Goal: Task Accomplishment & Management: Manage account settings

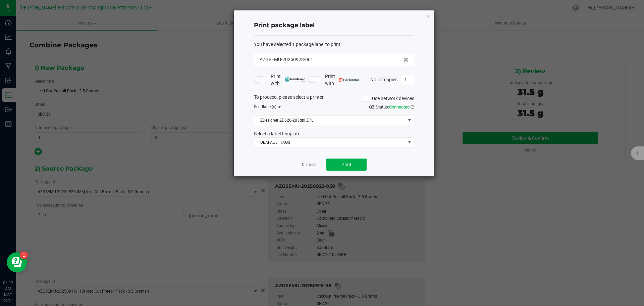
click at [428, 15] on icon "button" at bounding box center [428, 16] width 5 height 8
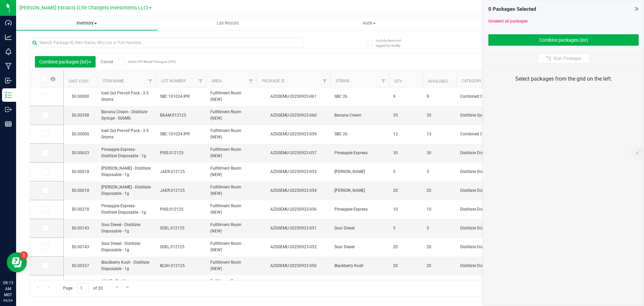
click at [88, 23] on span "Inventory" at bounding box center [86, 23] width 141 height 6
click at [40, 40] on span "All packages" at bounding box center [39, 41] width 46 height 6
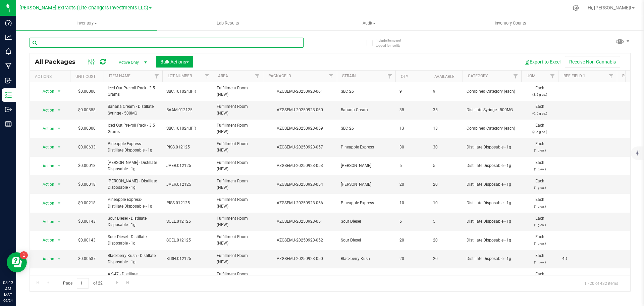
click at [59, 43] on input "text" at bounding box center [167, 43] width 274 height 10
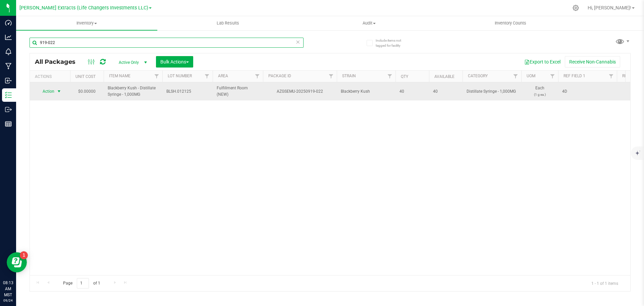
type input "919-022"
click at [51, 91] on span "Action" at bounding box center [46, 91] width 18 height 9
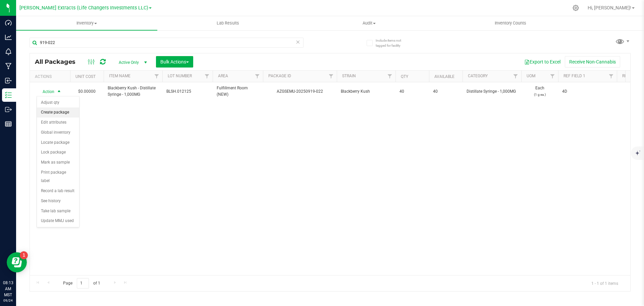
click at [60, 114] on li "Create package" at bounding box center [58, 112] width 42 height 10
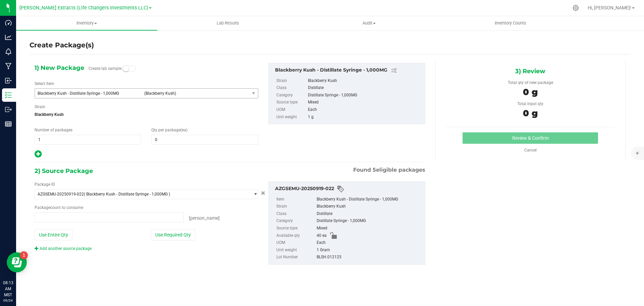
type input "0 ea"
click at [163, 141] on span "0 0" at bounding box center [204, 139] width 107 height 10
type input "20"
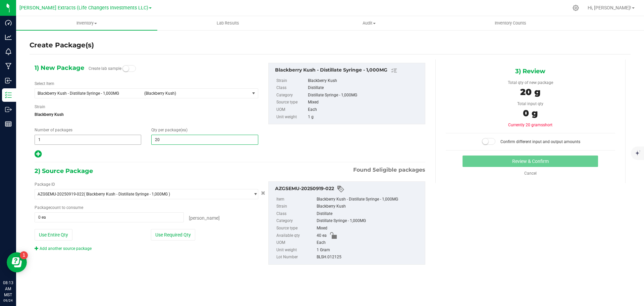
type input "20"
click at [34, 137] on div "Number of packages 1 1" at bounding box center [88, 136] width 117 height 18
type input "2"
click at [166, 236] on button "Use Required Qty" at bounding box center [173, 234] width 44 height 11
type input "2"
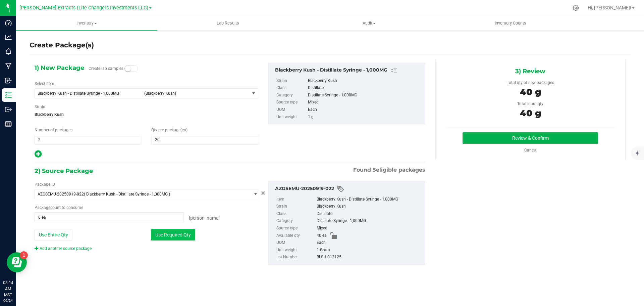
type input "40 ea"
click at [495, 139] on button "Review & Confirm" at bounding box center [531, 137] width 136 height 11
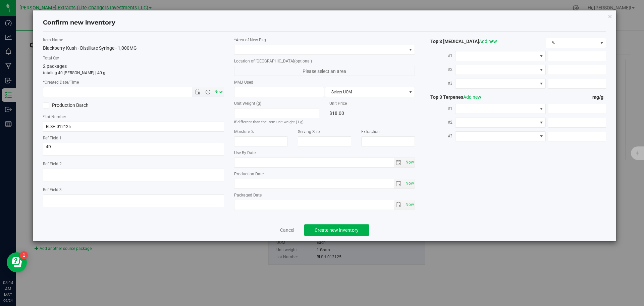
click at [219, 91] on span "Now" at bounding box center [218, 92] width 11 height 10
type input "9/24/2025 8:14 AM"
click at [250, 49] on span at bounding box center [320, 49] width 172 height 9
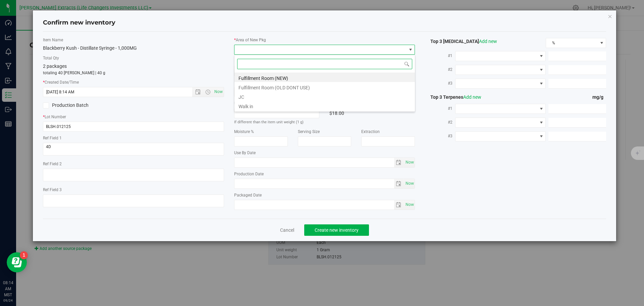
scroll to position [10, 181]
click at [259, 76] on li "Fulfillment Room (NEW)" at bounding box center [324, 76] width 180 height 9
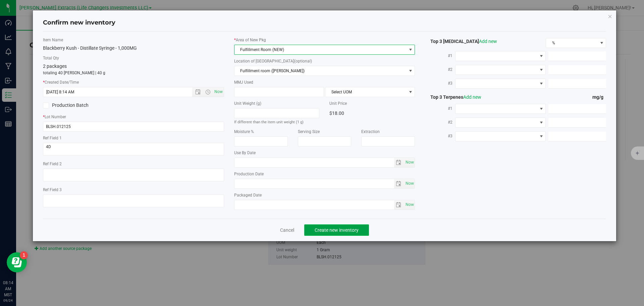
click at [333, 230] on span "Create new inventory" at bounding box center [337, 229] width 44 height 5
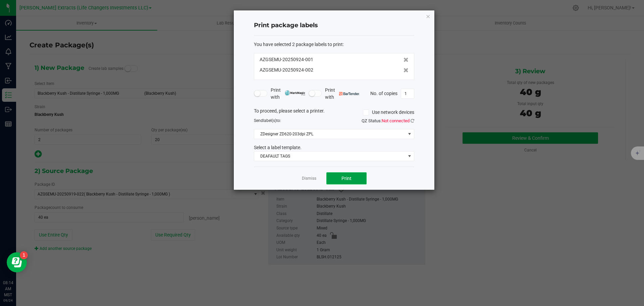
click at [343, 179] on span "Print" at bounding box center [346, 177] width 10 height 5
click at [428, 16] on icon "button" at bounding box center [428, 16] width 5 height 8
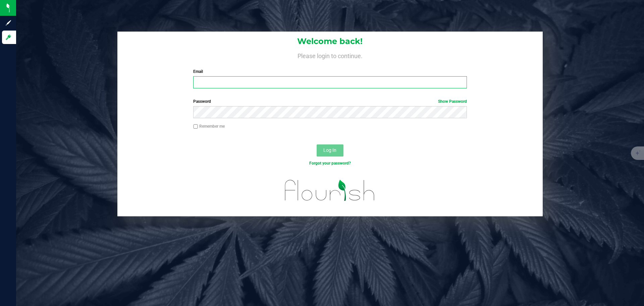
type input "[EMAIL_ADDRESS][DOMAIN_NAME]"
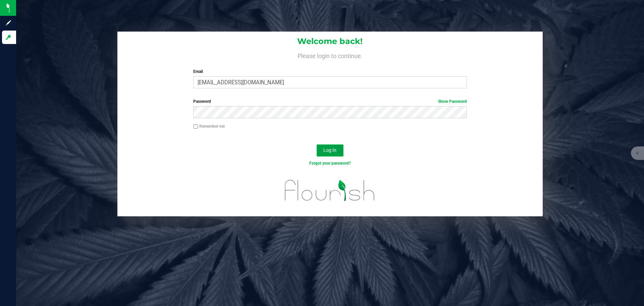
click at [326, 150] on span "Log In" at bounding box center [329, 149] width 13 height 5
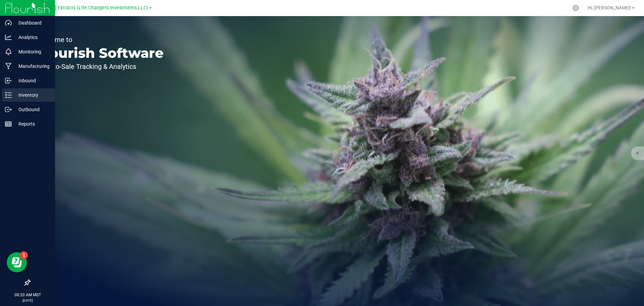
click at [15, 97] on p "Inventory" at bounding box center [32, 95] width 40 height 8
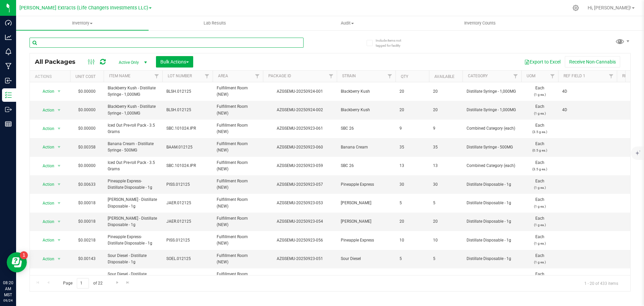
click at [63, 45] on input "text" at bounding box center [167, 43] width 274 height 10
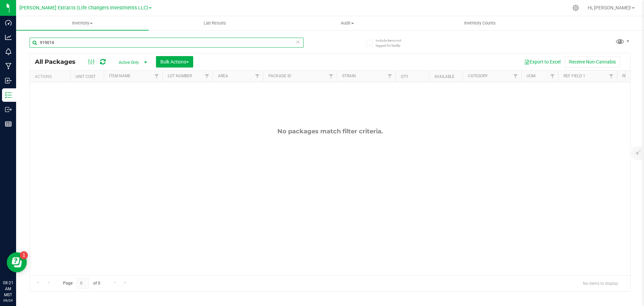
click at [46, 42] on input "919014" at bounding box center [167, 43] width 274 height 10
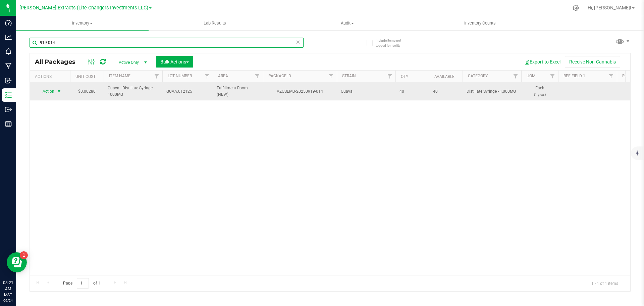
type input "919-014"
click at [43, 90] on span "Action" at bounding box center [46, 91] width 18 height 9
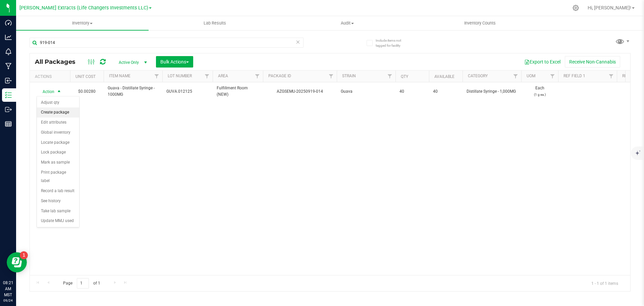
click at [65, 113] on li "Create package" at bounding box center [58, 112] width 42 height 10
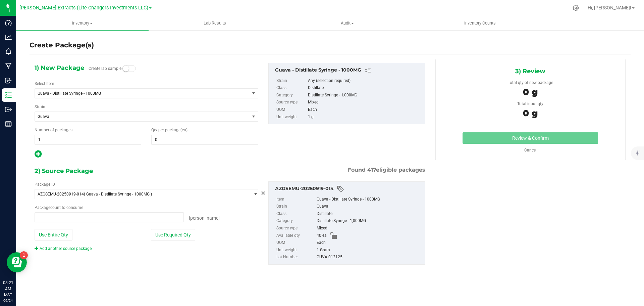
type input "0 ea"
click at [39, 139] on span "1 1" at bounding box center [88, 139] width 107 height 10
drag, startPoint x: 46, startPoint y: 139, endPoint x: 25, endPoint y: 138, distance: 20.1
click at [25, 138] on div "Create Package(s) 1) New Package Create lab sample Select Item Guava - Distilla…" at bounding box center [330, 135] width 628 height 210
type input "2"
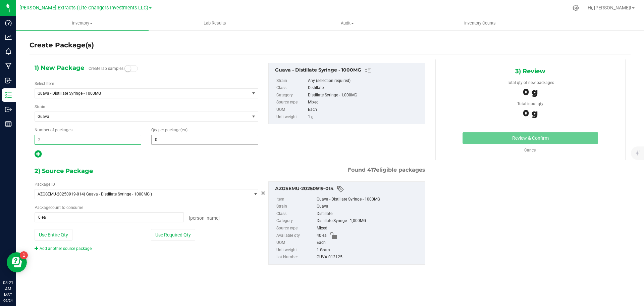
click at [177, 139] on input "0" at bounding box center [205, 139] width 106 height 9
type input "2"
type input "20"
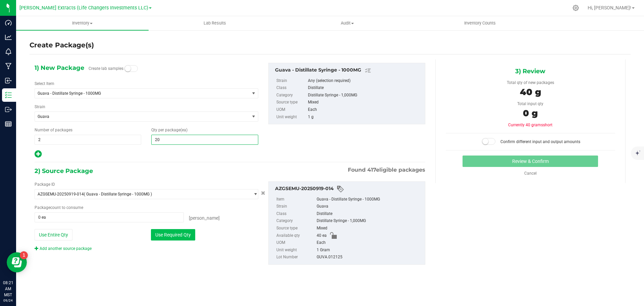
click at [174, 234] on button "Use Required Qty" at bounding box center [173, 234] width 44 height 11
type input "20"
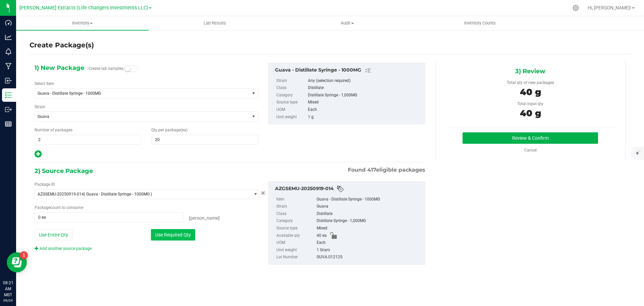
type input "40 ea"
click at [519, 135] on button "Review & Confirm" at bounding box center [531, 137] width 136 height 11
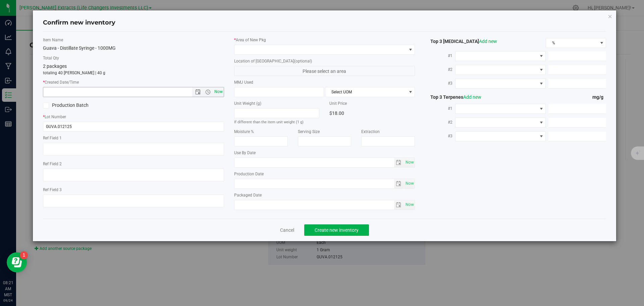
click at [220, 91] on span "Now" at bounding box center [218, 92] width 11 height 10
type input "9/24/2025 8:21 AM"
click at [243, 49] on span at bounding box center [320, 49] width 172 height 9
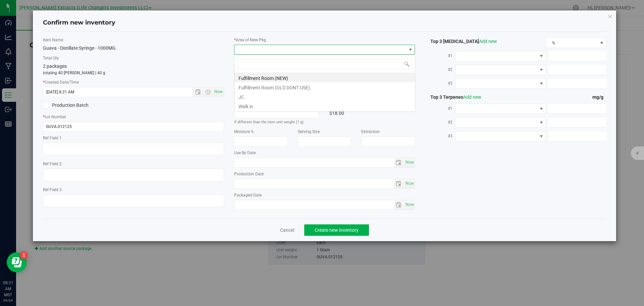
scroll to position [10, 181]
click at [249, 76] on li "Fulfillment Room (NEW)" at bounding box center [324, 76] width 180 height 9
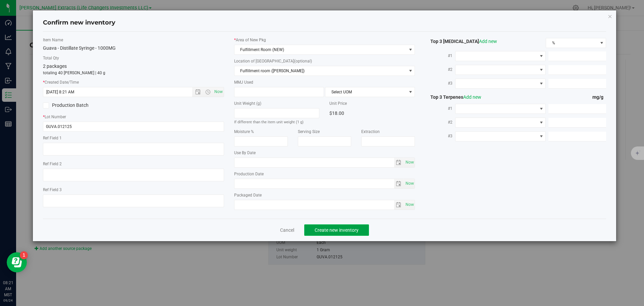
click at [322, 229] on span "Create new inventory" at bounding box center [337, 229] width 44 height 5
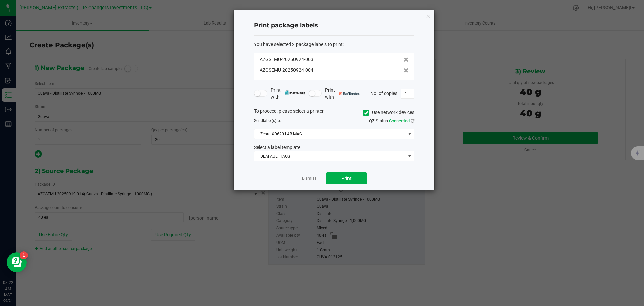
click at [365, 112] on icon at bounding box center [366, 112] width 4 height 0
click at [0, 0] on input "Use network devices" at bounding box center [0, 0] width 0 height 0
click at [310, 132] on span at bounding box center [329, 133] width 151 height 9
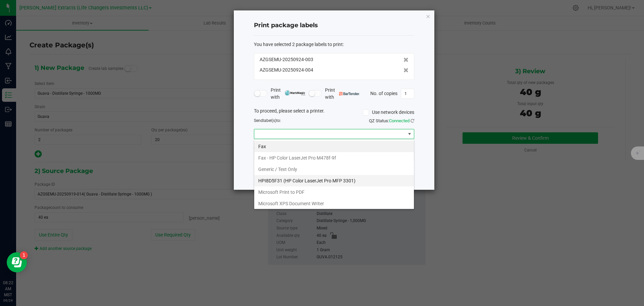
scroll to position [36, 0]
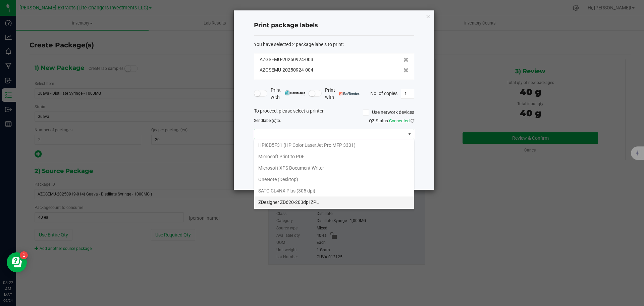
click at [290, 199] on ZPL "ZDesigner ZD620-203dpi ZPL" at bounding box center [334, 201] width 160 height 11
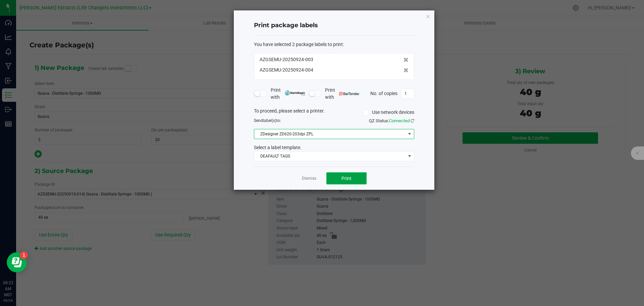
click at [348, 176] on span "Print" at bounding box center [346, 177] width 10 height 5
click at [428, 15] on icon "button" at bounding box center [428, 16] width 5 height 8
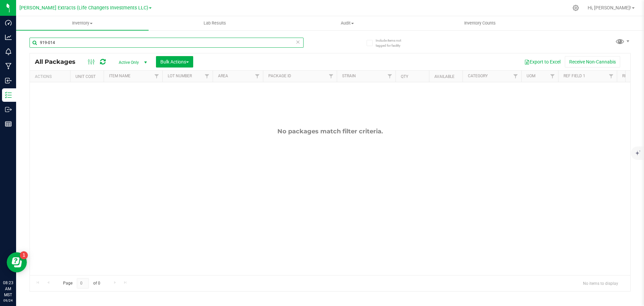
drag, startPoint x: 56, startPoint y: 43, endPoint x: 23, endPoint y: 43, distance: 32.2
click at [23, 43] on div "Include items not tagged for facility 919-014 All Packages Active Only Active O…" at bounding box center [330, 132] width 628 height 205
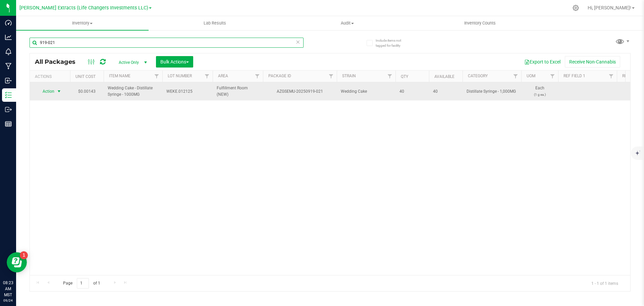
type input "919-021"
click at [51, 88] on span "Action" at bounding box center [46, 91] width 18 height 9
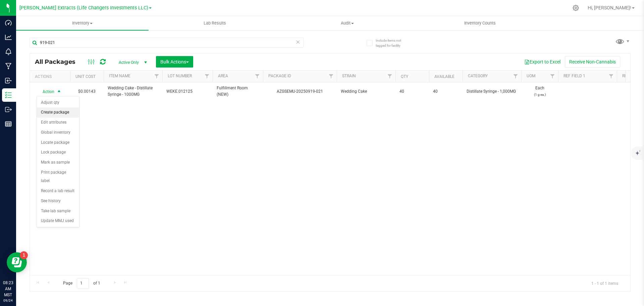
click at [56, 112] on li "Create package" at bounding box center [58, 112] width 42 height 10
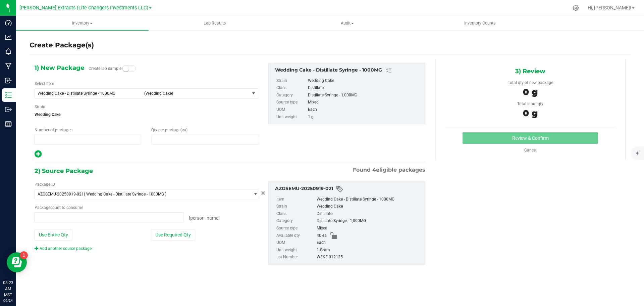
type input "1"
type input "0"
type input "0 ea"
click at [159, 140] on span "0 0" at bounding box center [204, 139] width 107 height 10
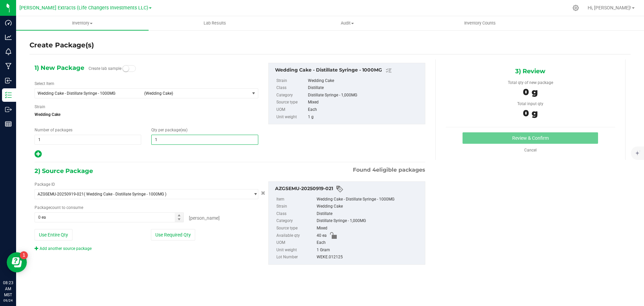
type input "10"
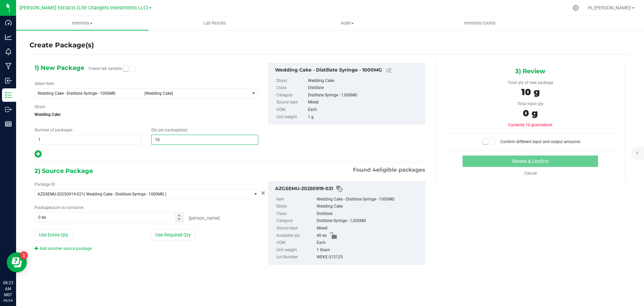
click at [40, 153] on icon at bounding box center [38, 154] width 7 height 8
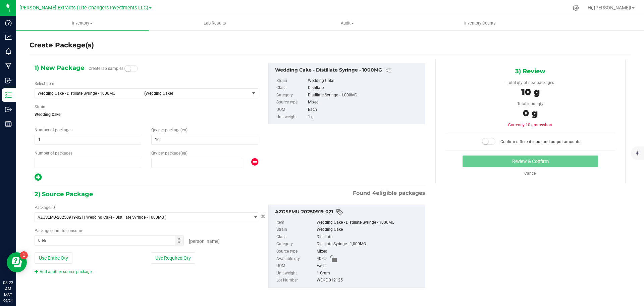
type input "10"
type input "1"
type input "0"
click at [206, 163] on span "0 0" at bounding box center [196, 163] width 91 height 10
type input "30"
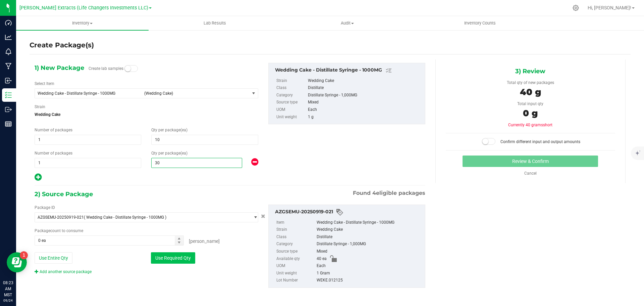
click at [173, 256] on button "Use Required Qty" at bounding box center [173, 257] width 44 height 11
type input "30"
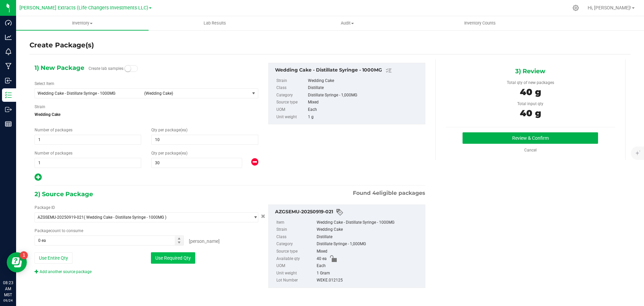
type input "40 ea"
click at [569, 137] on button "Review & Confirm" at bounding box center [531, 137] width 136 height 11
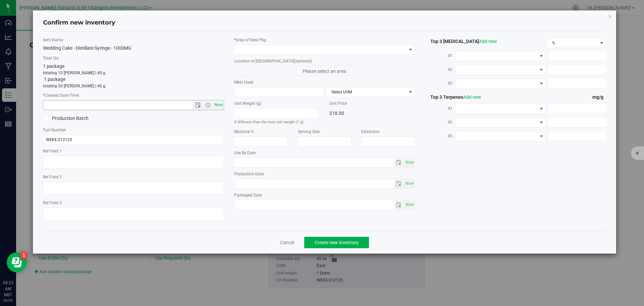
click at [216, 103] on span "Now" at bounding box center [218, 105] width 11 height 10
type input "9/24/2025 8:23 AM"
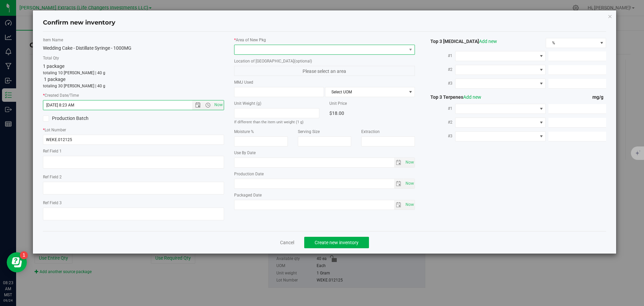
click at [253, 46] on span at bounding box center [320, 49] width 172 height 9
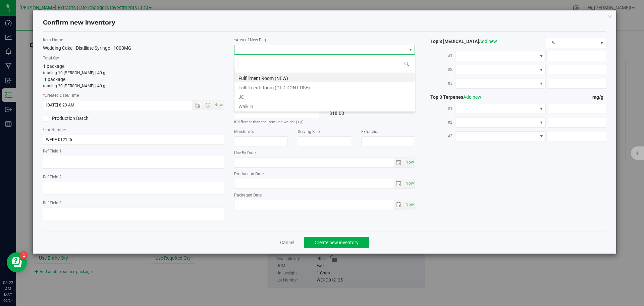
scroll to position [10, 181]
click at [251, 77] on li "Fulfillment Room (NEW)" at bounding box center [324, 76] width 180 height 9
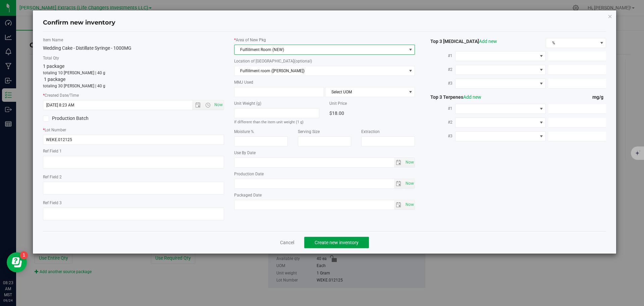
click at [340, 243] on span "Create new inventory" at bounding box center [337, 241] width 44 height 5
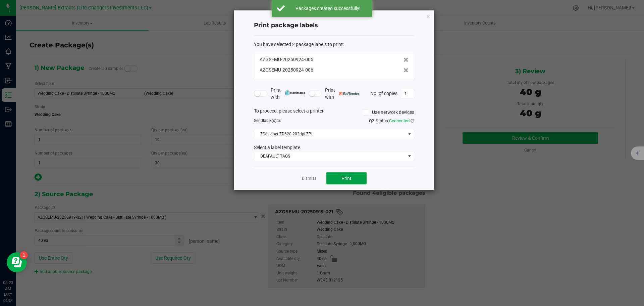
click at [357, 179] on button "Print" at bounding box center [346, 178] width 40 height 12
click at [428, 16] on icon "button" at bounding box center [428, 16] width 5 height 8
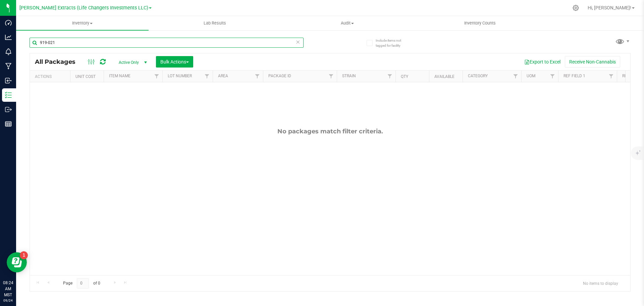
drag, startPoint x: 58, startPoint y: 44, endPoint x: 33, endPoint y: 38, distance: 25.5
click at [33, 38] on input "919-021" at bounding box center [167, 43] width 274 height 10
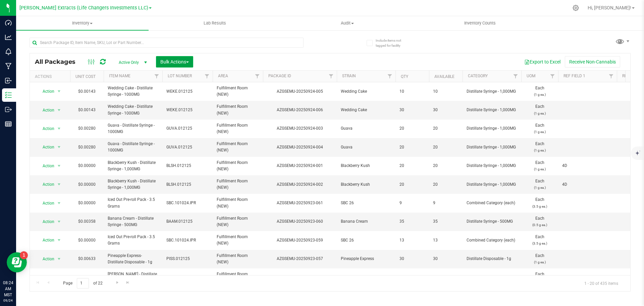
click at [173, 64] on span "Bulk Actions" at bounding box center [174, 61] width 29 height 5
click at [171, 103] on span "Combine packages" at bounding box center [179, 101] width 39 height 5
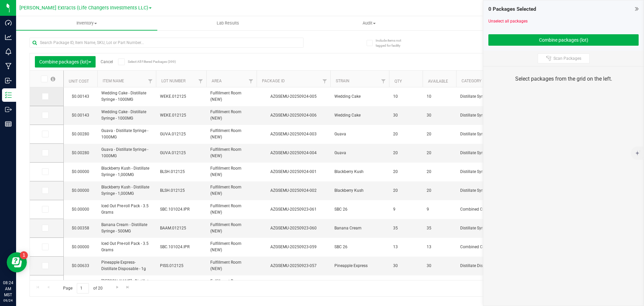
click at [47, 96] on icon at bounding box center [45, 96] width 4 height 0
click at [0, 0] on input "checkbox" at bounding box center [0, 0] width 0 height 0
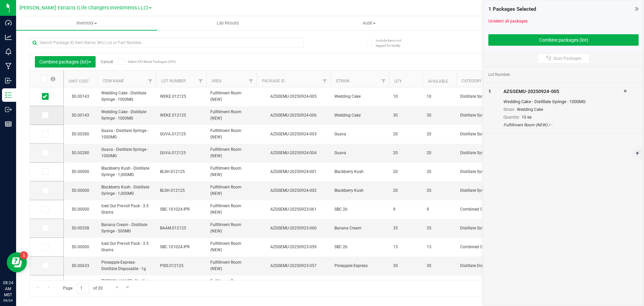
click at [45, 115] on icon at bounding box center [45, 115] width 4 height 0
click at [0, 0] on input "checkbox" at bounding box center [0, 0] width 0 height 0
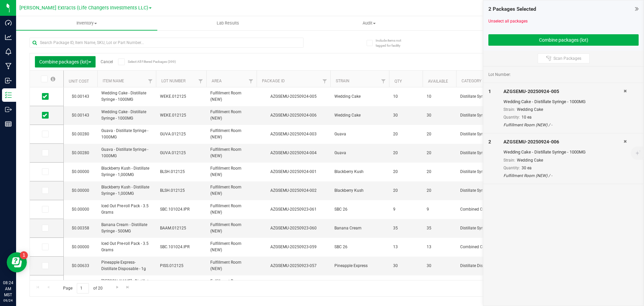
click at [57, 63] on span "Combine packages (lot)" at bounding box center [65, 61] width 52 height 5
click at [237, 54] on div "Combine packages (lot) Cancel Select All Filtered Packages (399) Add to manufac…" at bounding box center [330, 61] width 600 height 17
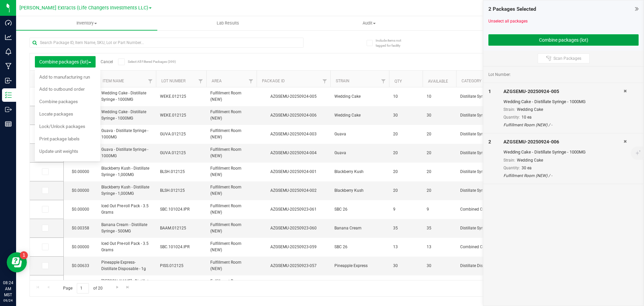
click at [518, 38] on button "Combine packages (lot)" at bounding box center [563, 39] width 150 height 11
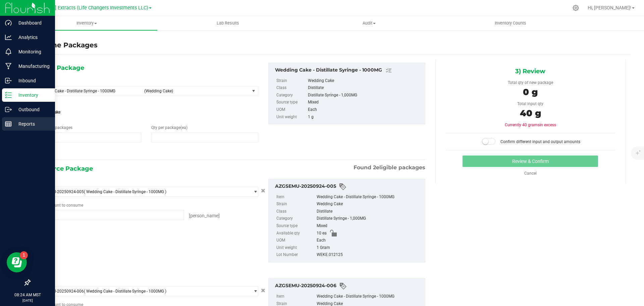
type input "1"
type input "0"
type input "10 ea"
type input "30 ea"
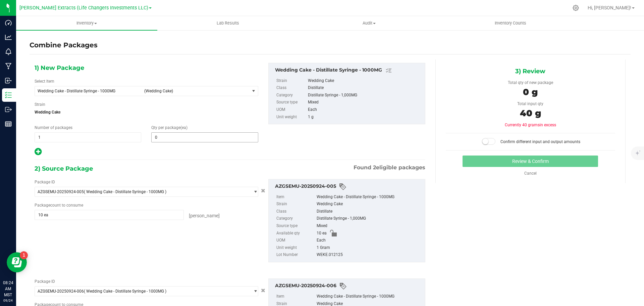
click at [158, 134] on span "0 0" at bounding box center [204, 137] width 107 height 10
type input "40"
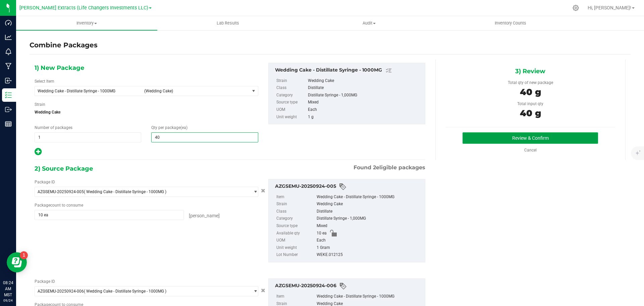
click at [549, 133] on button "Review & Confirm" at bounding box center [531, 137] width 136 height 11
type input "40"
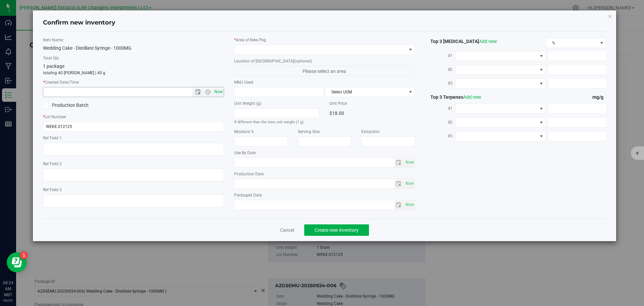
click at [220, 91] on span "Now" at bounding box center [218, 92] width 11 height 10
type input "9/24/2025 8:24 AM"
click at [250, 48] on span at bounding box center [320, 49] width 172 height 9
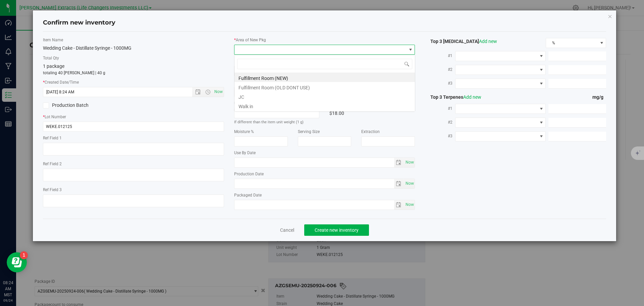
scroll to position [10, 181]
click at [254, 79] on li "Fulfillment Room (NEW)" at bounding box center [324, 76] width 180 height 9
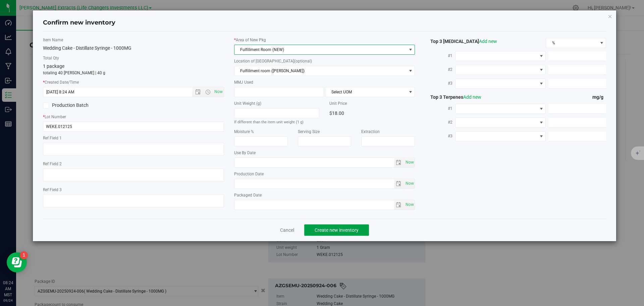
click at [338, 229] on span "Create new inventory" at bounding box center [337, 229] width 44 height 5
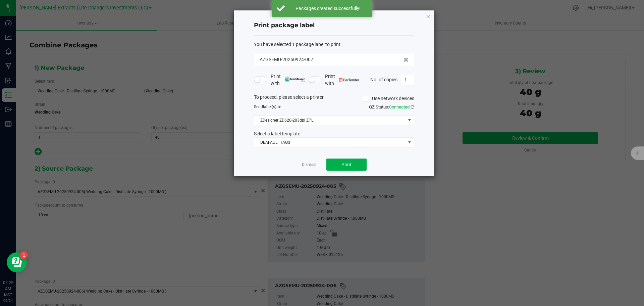
click at [427, 16] on icon "button" at bounding box center [428, 16] width 5 height 8
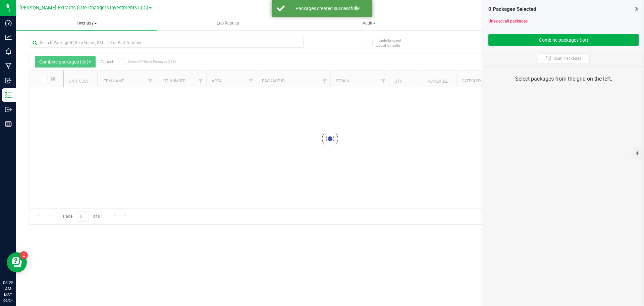
click at [88, 21] on span "Inventory" at bounding box center [86, 23] width 141 height 6
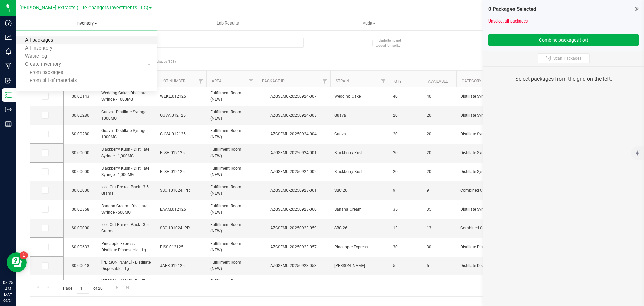
click at [32, 42] on span "All packages" at bounding box center [39, 41] width 46 height 6
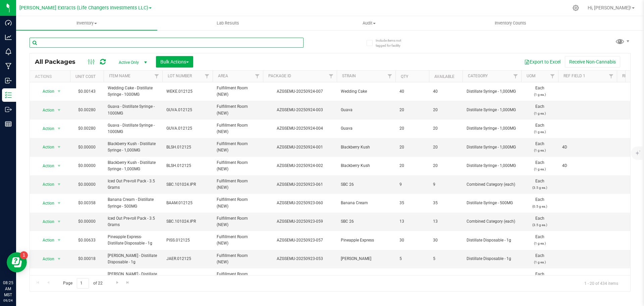
click at [108, 43] on input "text" at bounding box center [167, 43] width 274 height 10
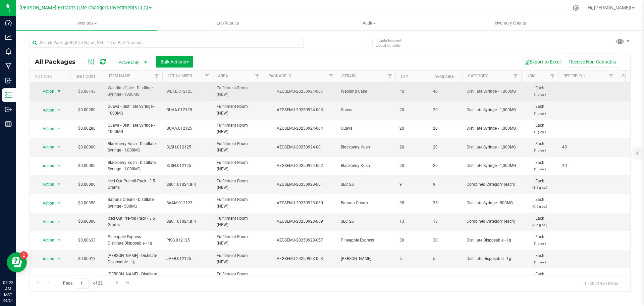
click at [47, 88] on span "Action" at bounding box center [46, 91] width 18 height 9
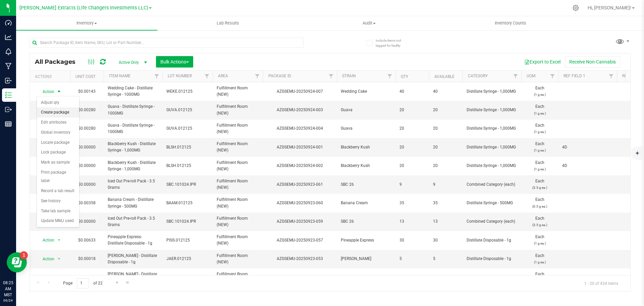
click at [49, 112] on li "Create package" at bounding box center [58, 112] width 42 height 10
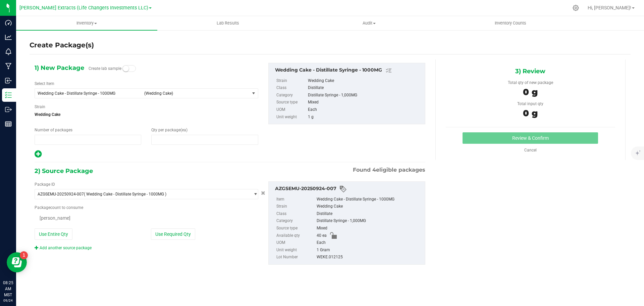
type input "1"
type input "0"
click at [160, 138] on span "0 0" at bounding box center [204, 139] width 107 height 10
type input "15"
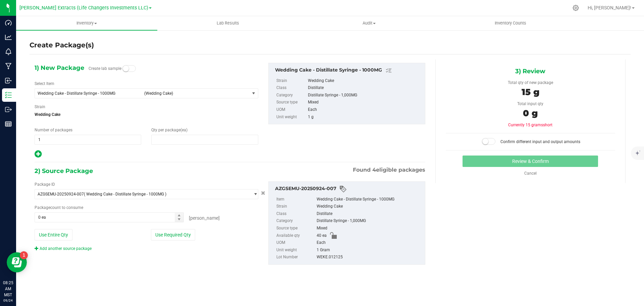
type input "15"
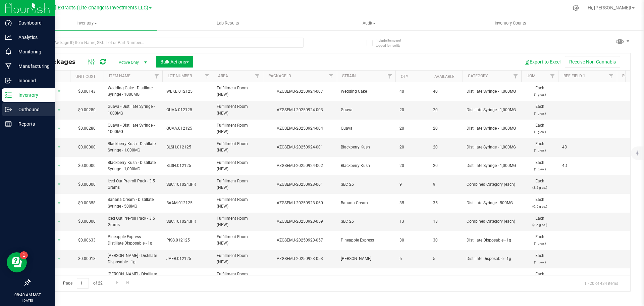
click at [21, 109] on p "Outbound" at bounding box center [32, 109] width 40 height 8
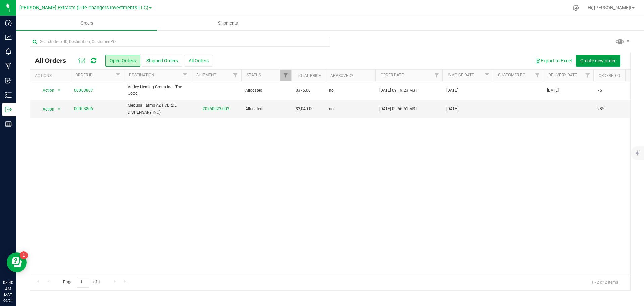
click at [599, 60] on span "Create new order" at bounding box center [598, 60] width 36 height 5
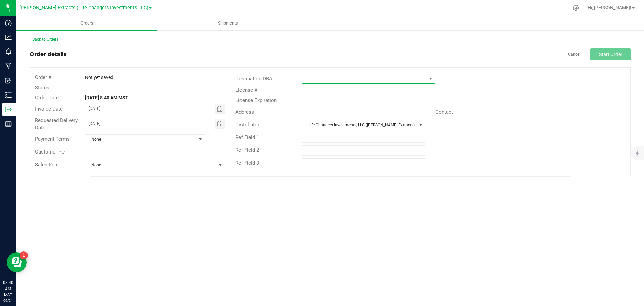
click at [430, 78] on span at bounding box center [430, 78] width 5 height 5
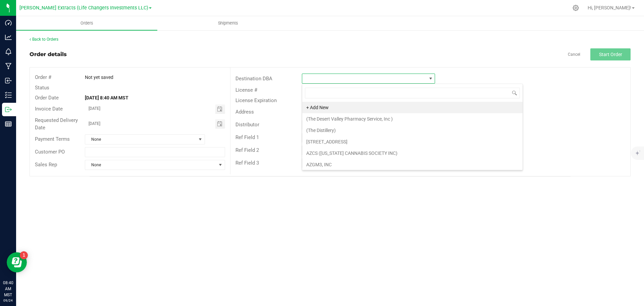
scroll to position [10, 133]
type input "farm"
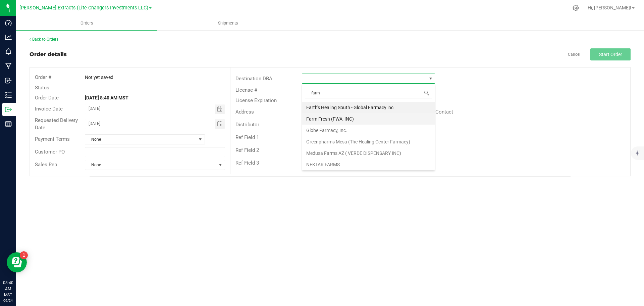
click at [318, 120] on li "Farm Fresh (FWA, INC)" at bounding box center [368, 118] width 132 height 11
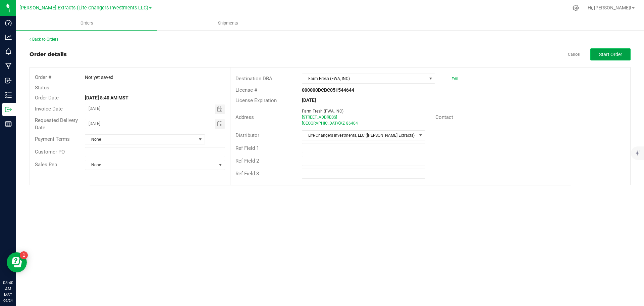
click at [608, 54] on span "Start Order" at bounding box center [610, 54] width 23 height 5
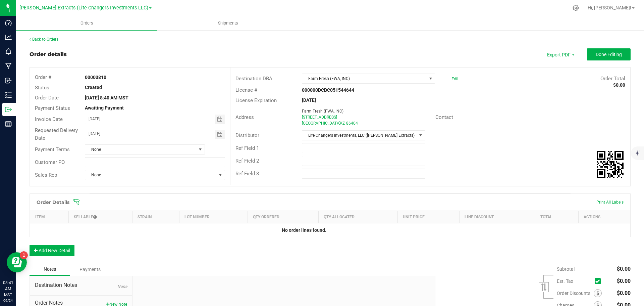
click at [75, 201] on icon at bounding box center [76, 202] width 7 height 7
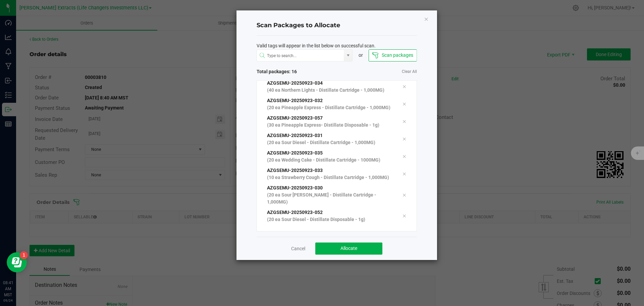
scroll to position [167, 0]
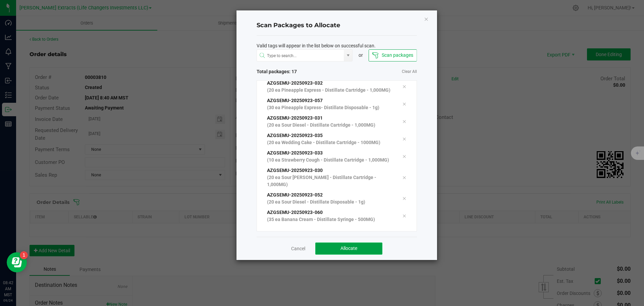
click at [357, 246] on span "Allocate" at bounding box center [348, 247] width 17 height 5
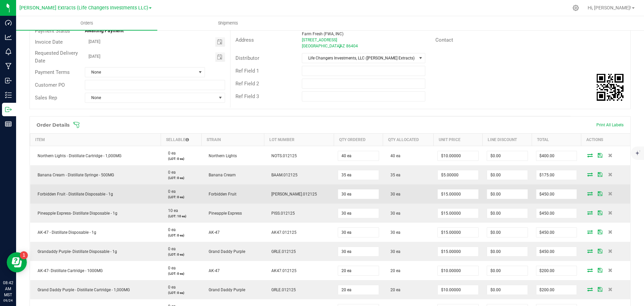
scroll to position [101, 0]
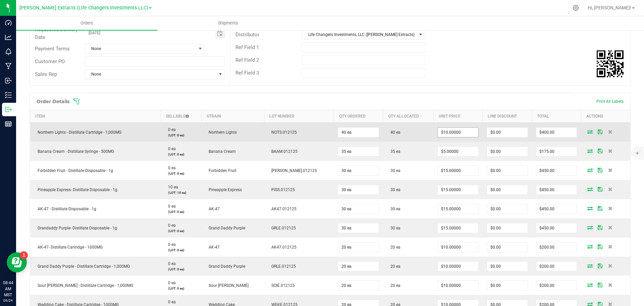
click at [453, 134] on input "$10.00000" at bounding box center [458, 131] width 41 height 9
type input "$7.00000"
type input "$280.00"
click at [483, 141] on td "$0.00" at bounding box center [507, 131] width 49 height 19
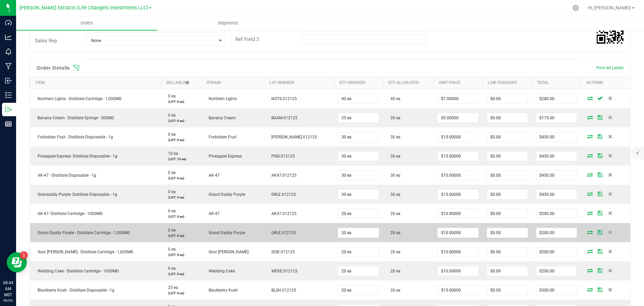
scroll to position [201, 0]
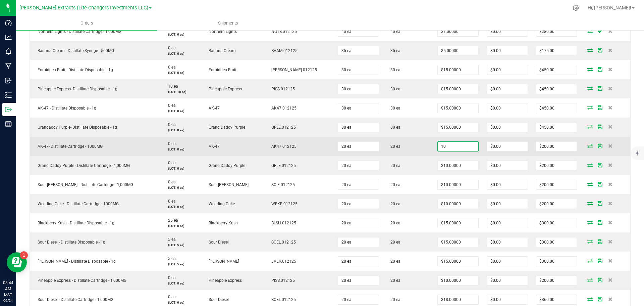
click at [459, 148] on input "10" at bounding box center [458, 146] width 41 height 9
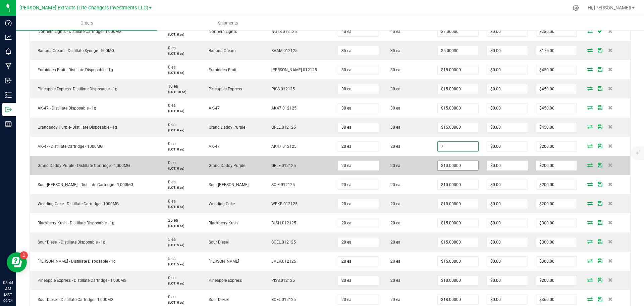
type input "$7.00000"
type input "$140.00"
click at [452, 166] on input "10" at bounding box center [458, 165] width 41 height 9
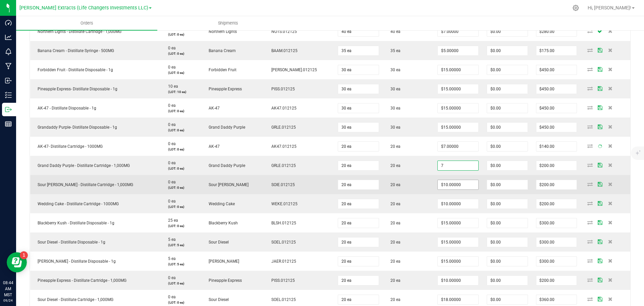
click at [451, 185] on input "$10.00000" at bounding box center [458, 184] width 41 height 9
click at [450, 183] on input "$10.00000" at bounding box center [458, 184] width 41 height 9
type input "$7.00000"
type input "$140.00"
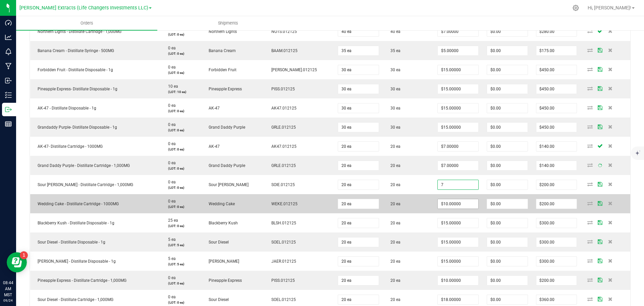
click at [449, 205] on input "$10.00000" at bounding box center [458, 203] width 41 height 9
click at [449, 203] on input "$10.00000" at bounding box center [458, 203] width 41 height 9
click at [455, 204] on input "$10.00000" at bounding box center [458, 203] width 41 height 9
type input "$7.00000"
type input "$140.00"
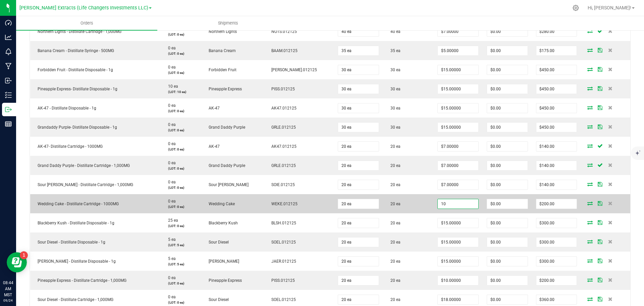
click at [450, 205] on input "10" at bounding box center [458, 203] width 41 height 9
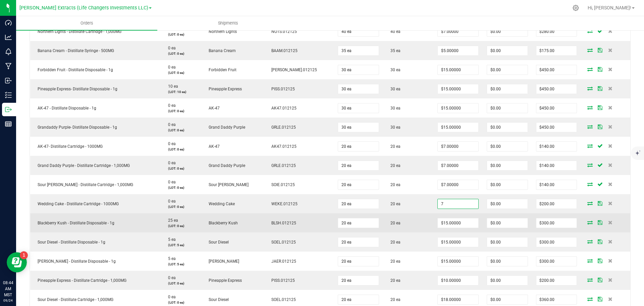
type input "$7.00000"
type input "$140.00"
click at [458, 214] on td "$15.00000" at bounding box center [457, 222] width 49 height 19
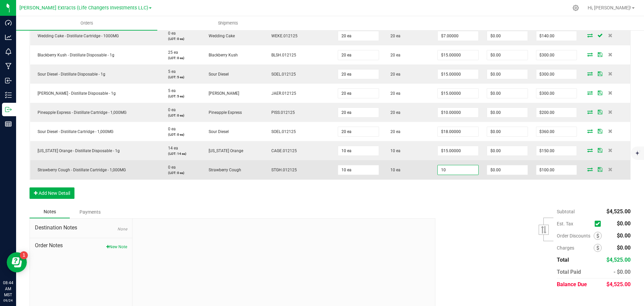
click at [458, 169] on input "10" at bounding box center [458, 169] width 41 height 9
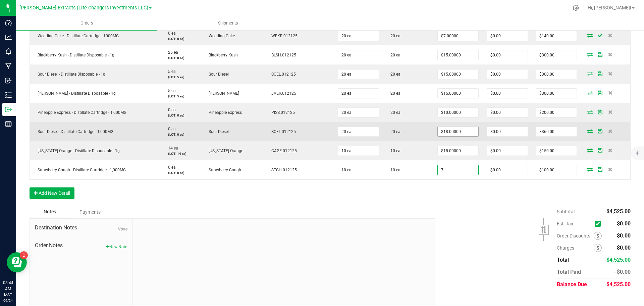
type input "7"
type input "18"
type input "$7.00000"
type input "$70.00"
click at [459, 133] on input "18" at bounding box center [458, 131] width 41 height 9
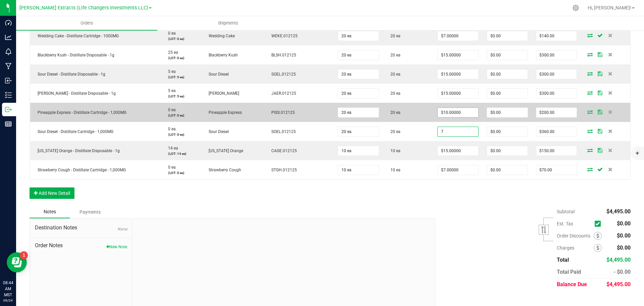
type input "7"
type input "10"
type input "$7.00000"
type input "$140.00"
click at [459, 114] on input "10" at bounding box center [458, 112] width 41 height 9
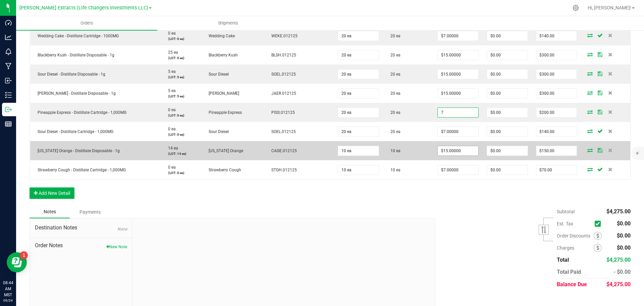
type input "$7.00000"
type input "$140.00"
type input "15"
click at [457, 150] on input "15" at bounding box center [458, 150] width 41 height 9
click at [449, 151] on input "15" at bounding box center [458, 150] width 41 height 9
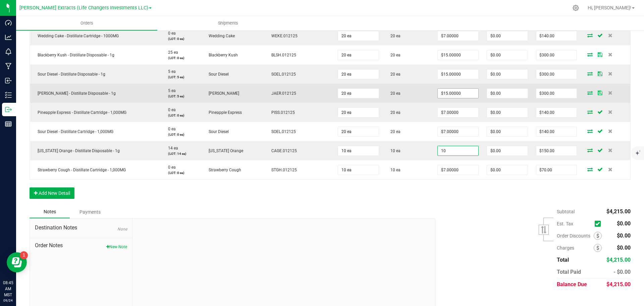
type input "10"
type input "15"
type input "$10.00000"
type input "$100.00"
click at [449, 92] on input "15" at bounding box center [458, 93] width 41 height 9
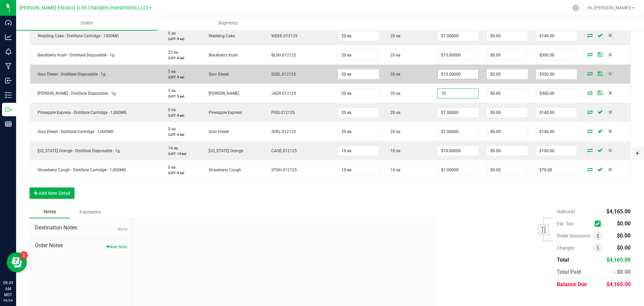
type input "10"
type input "15"
type input "$10.00000"
type input "$200.00"
click at [461, 73] on input "15" at bounding box center [458, 73] width 41 height 9
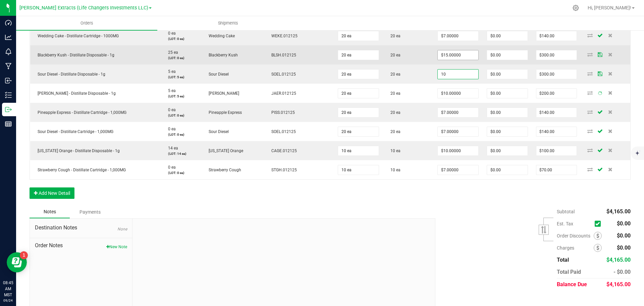
type input "10"
type input "15"
type input "$10.00000"
type input "$200.00"
click at [454, 54] on input "15" at bounding box center [458, 54] width 41 height 9
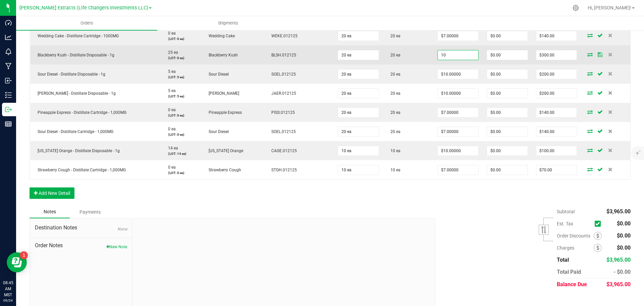
click at [454, 55] on input "10" at bounding box center [458, 54] width 41 height 9
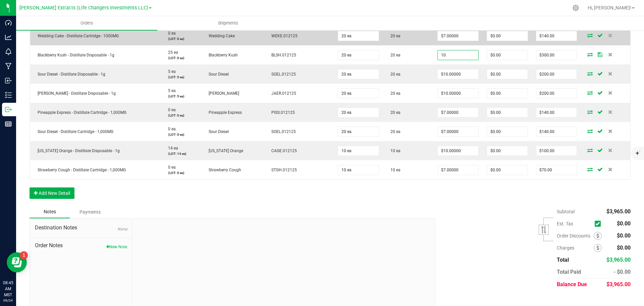
type input "$10.00000"
type input "$200.00"
click at [459, 45] on td "$7.00000" at bounding box center [457, 35] width 49 height 19
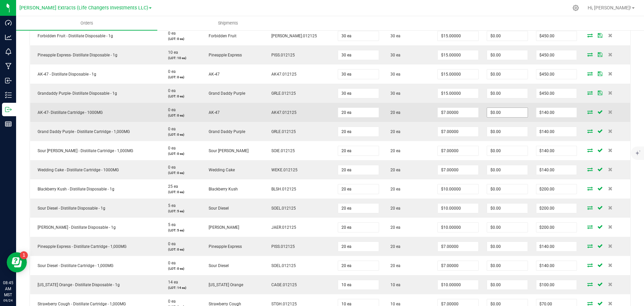
scroll to position [235, 0]
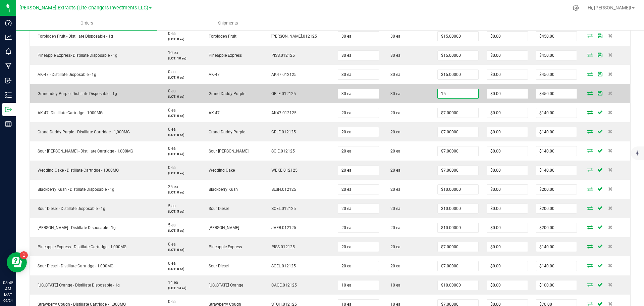
click at [452, 94] on input "15" at bounding box center [458, 93] width 41 height 9
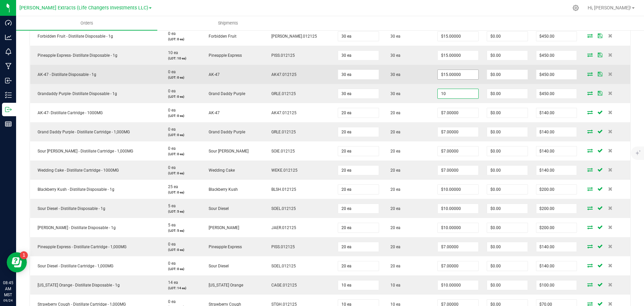
type input "10"
type input "15"
type input "$10.00000"
type input "$300.00"
click at [453, 76] on input "15" at bounding box center [458, 74] width 41 height 9
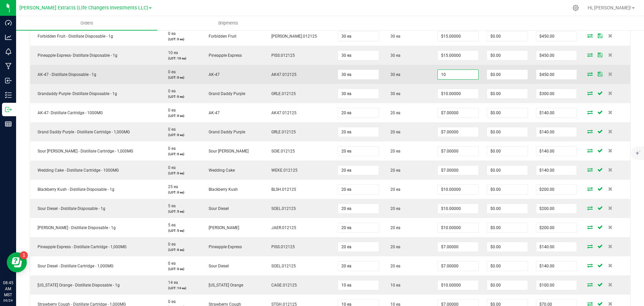
type input "$10.00000"
type input "$300.00"
click at [461, 67] on td "$10.00000" at bounding box center [457, 74] width 49 height 19
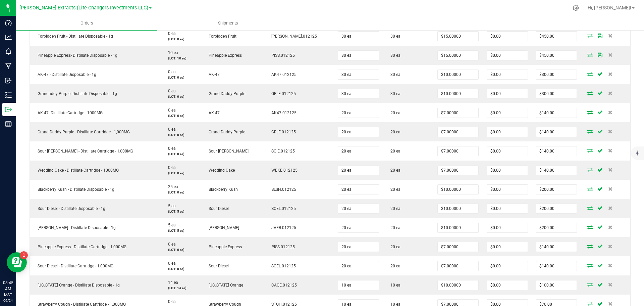
scroll to position [134, 0]
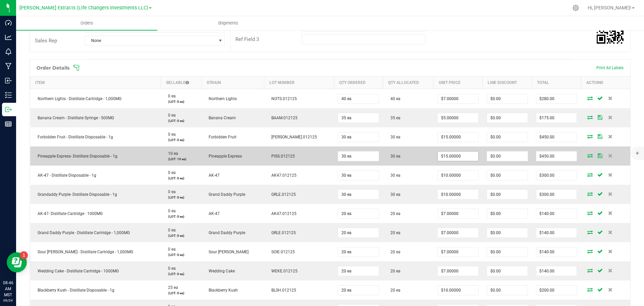
click at [454, 156] on input "$15.00000" at bounding box center [458, 155] width 41 height 9
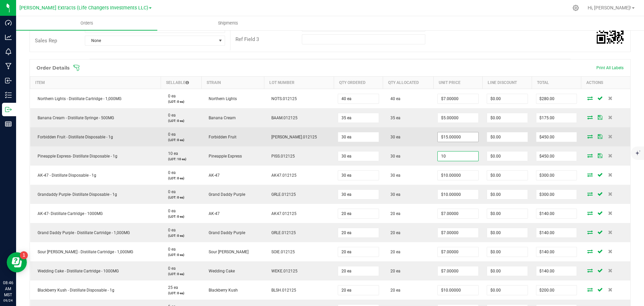
type input "10"
type input "15"
type input "$10.00000"
type input "$300.00"
click at [452, 135] on input "15" at bounding box center [458, 136] width 41 height 9
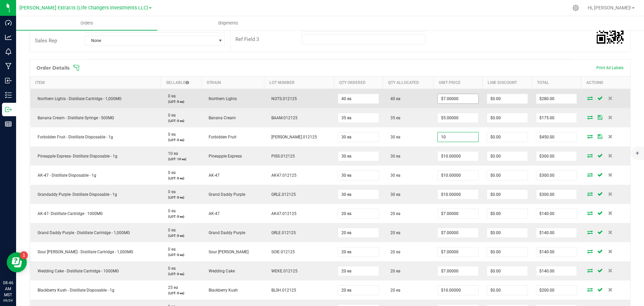
type input "$10.00000"
type input "$300.00"
type input "7"
click at [451, 99] on input "7" at bounding box center [458, 98] width 41 height 9
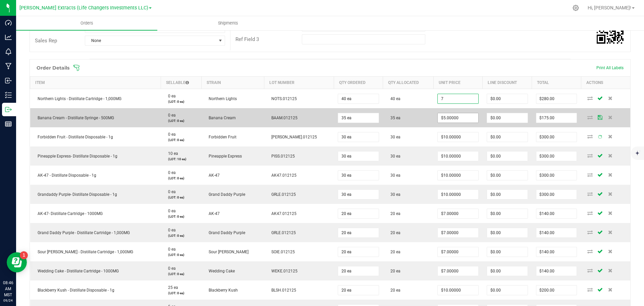
type input "5"
type input "$7.00000"
click at [454, 120] on input "5" at bounding box center [458, 117] width 41 height 9
type input "$0.00000"
type input "$0.00"
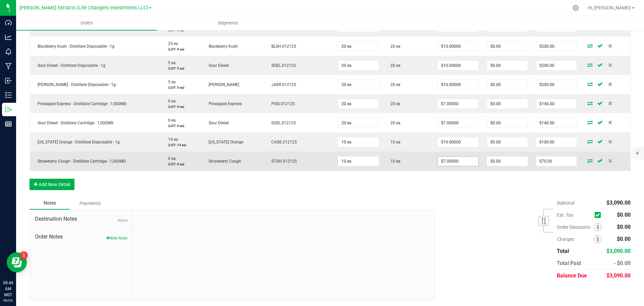
scroll to position [379, 0]
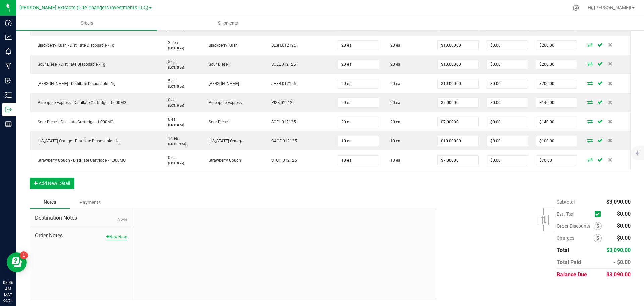
click at [123, 236] on button "New Note" at bounding box center [116, 237] width 21 height 6
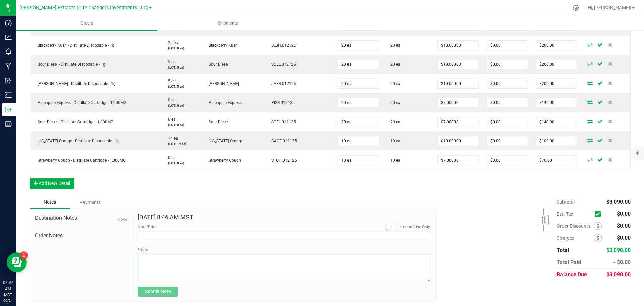
click at [159, 261] on textarea "* Note" at bounding box center [284, 267] width 292 height 27
type textarea "x35 .500mg syringes included as promo"
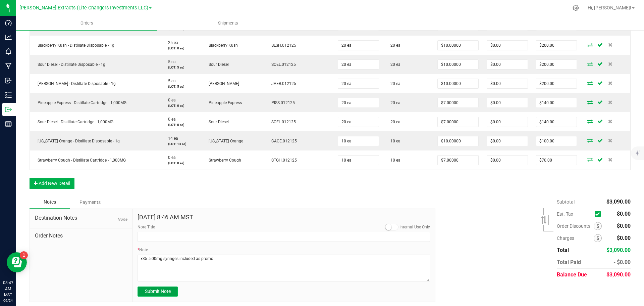
click at [158, 290] on span "Submit Note" at bounding box center [158, 290] width 26 height 5
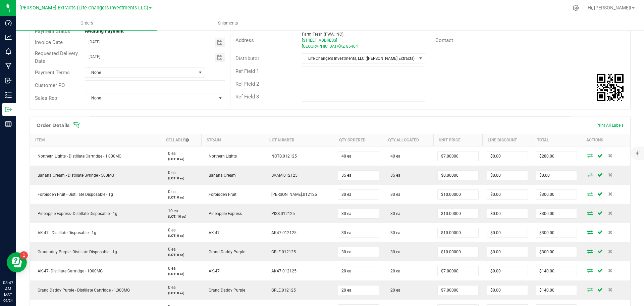
scroll to position [0, 0]
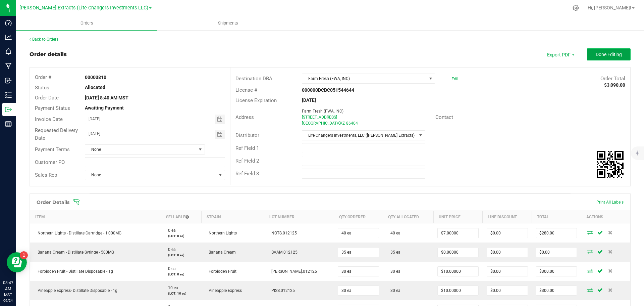
click at [600, 52] on span "Done Editing" at bounding box center [609, 54] width 26 height 5
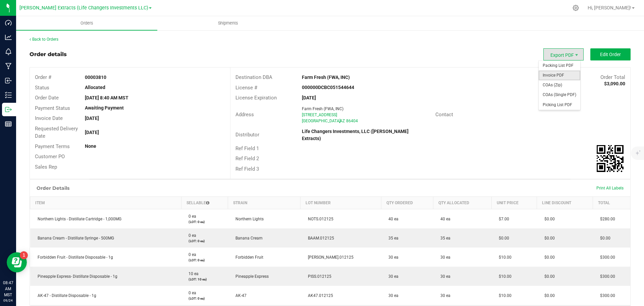
click at [555, 73] on span "Invoice PDF" at bounding box center [560, 75] width 42 height 10
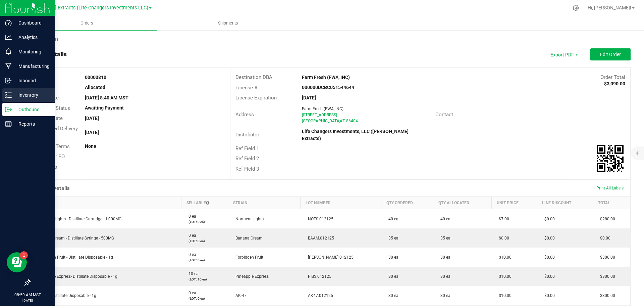
click at [28, 94] on p "Inventory" at bounding box center [32, 95] width 40 height 8
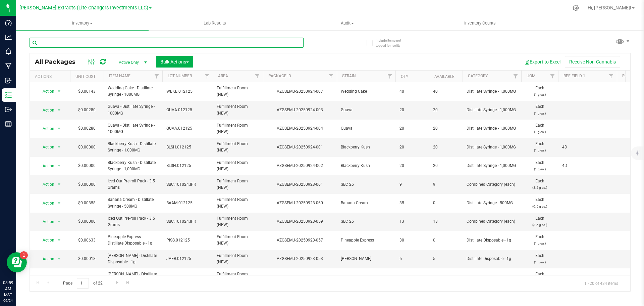
click at [98, 45] on input "text" at bounding box center [167, 43] width 274 height 10
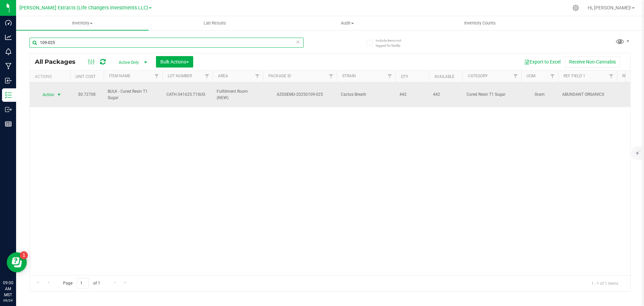
type input "109-025"
click at [52, 90] on span "Action" at bounding box center [46, 94] width 18 height 9
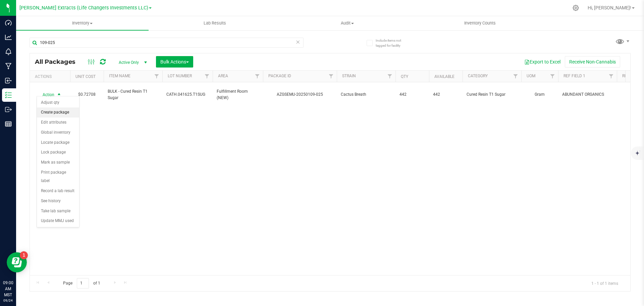
click at [53, 114] on li "Create package" at bounding box center [58, 112] width 42 height 10
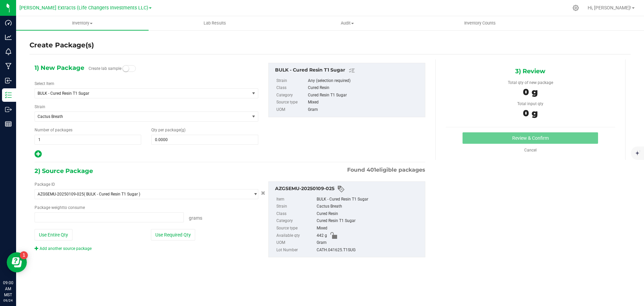
type input "0.0000 g"
click at [58, 92] on span "BULK - Cured Resin T1 Sugar" at bounding box center [138, 93] width 201 height 5
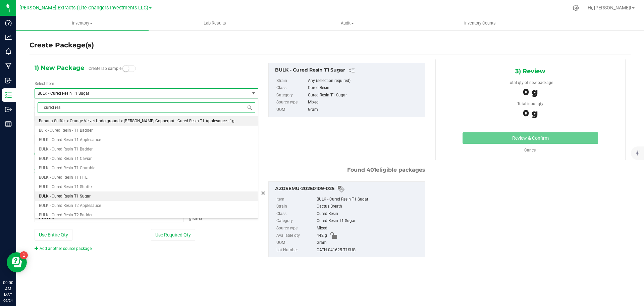
type input "cured resin"
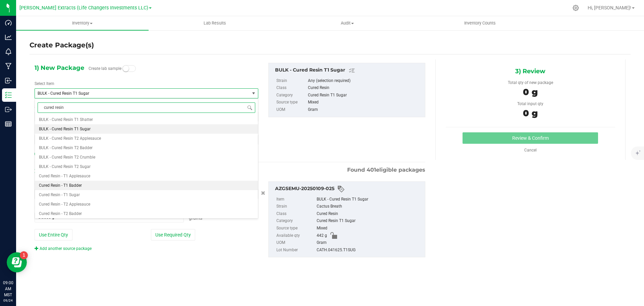
scroll to position [101, 0]
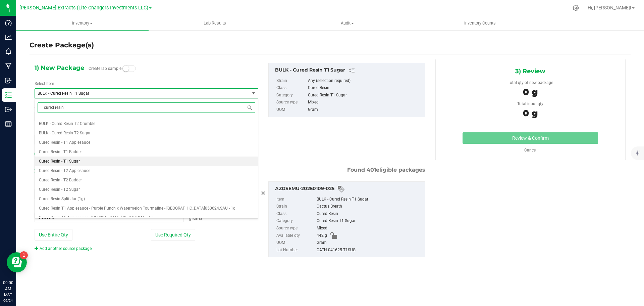
click at [71, 159] on span "Cured Resin - T1 Sugar" at bounding box center [59, 161] width 41 height 5
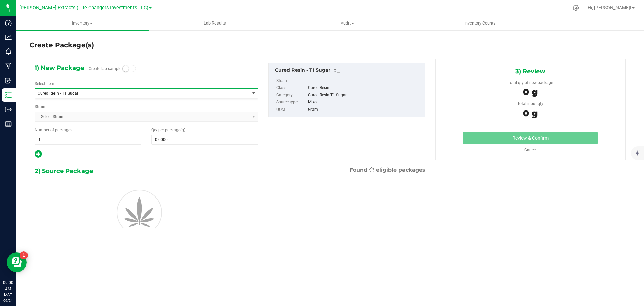
type input "0.0000"
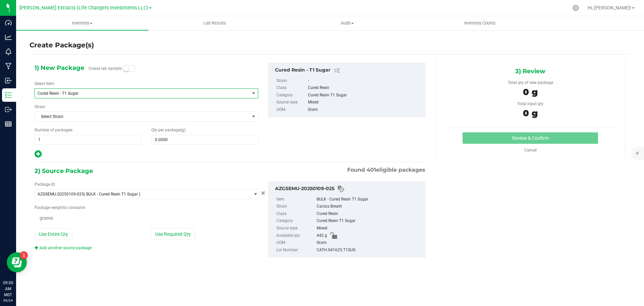
scroll to position [0, 0]
click at [199, 141] on span "0.0000 0" at bounding box center [204, 139] width 107 height 10
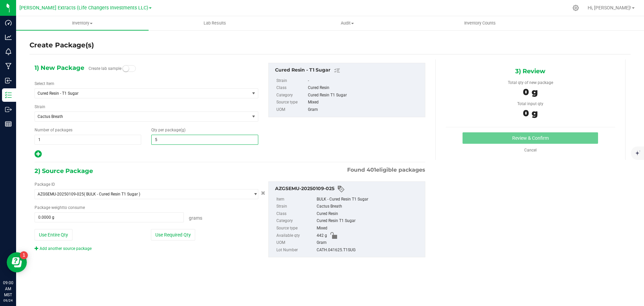
type input "50"
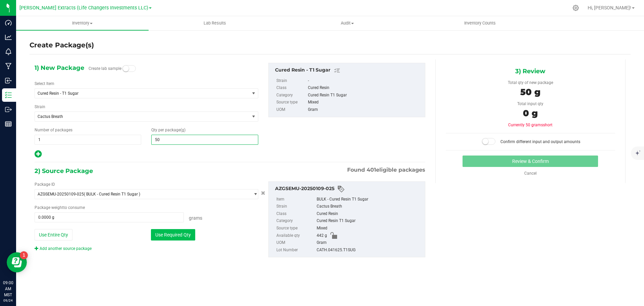
click at [178, 233] on button "Use Required Qty" at bounding box center [173, 234] width 44 height 11
type input "50.0000"
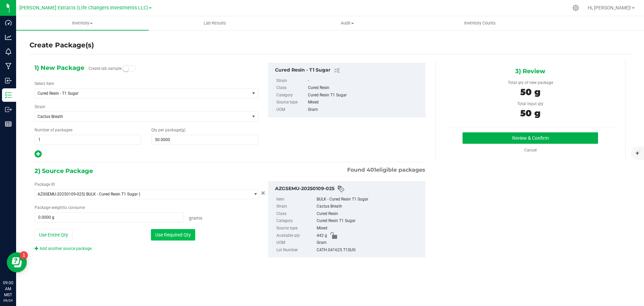
type input "50.0000 g"
click at [491, 138] on button "Review & Confirm" at bounding box center [531, 137] width 136 height 11
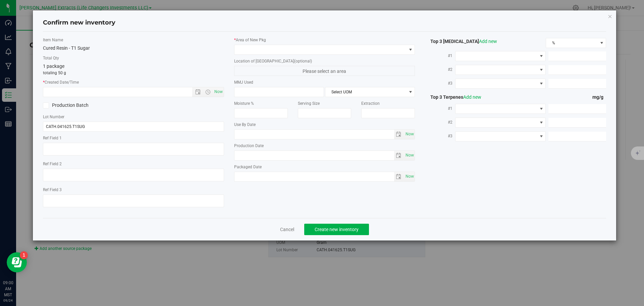
type textarea "ABUNDANT ORGANICS"
click at [217, 92] on span "Now" at bounding box center [218, 92] width 11 height 10
type input "9/24/2025 9:00 AM"
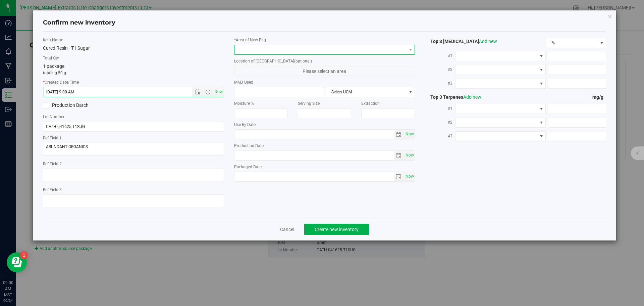
click at [269, 47] on span at bounding box center [320, 49] width 172 height 9
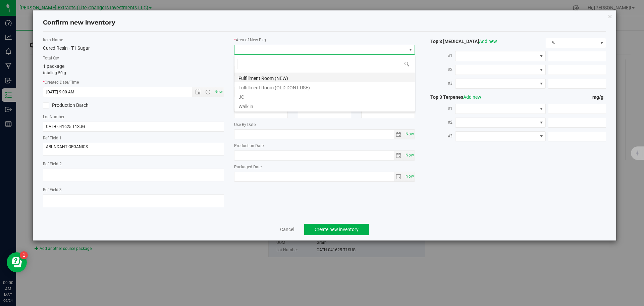
scroll to position [10, 181]
click at [274, 78] on li "Fulfillment Room (NEW)" at bounding box center [324, 76] width 180 height 9
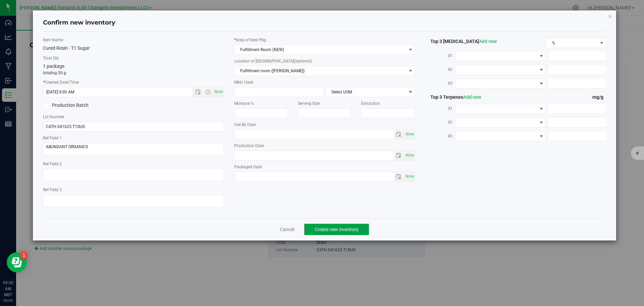
click at [354, 228] on span "Create new inventory" at bounding box center [337, 228] width 44 height 5
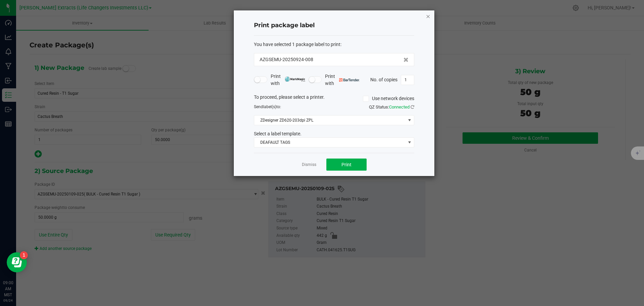
click at [429, 15] on icon "button" at bounding box center [428, 16] width 5 height 8
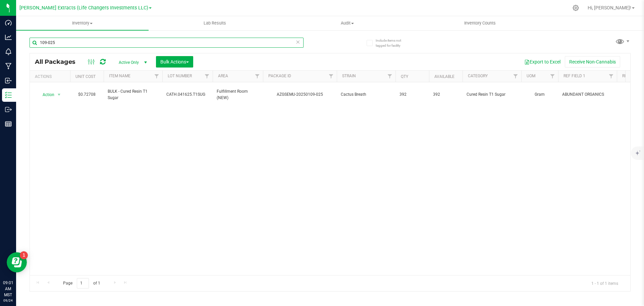
drag, startPoint x: 58, startPoint y: 42, endPoint x: 40, endPoint y: 39, distance: 17.6
click at [40, 39] on input "109-025" at bounding box center [167, 43] width 274 height 10
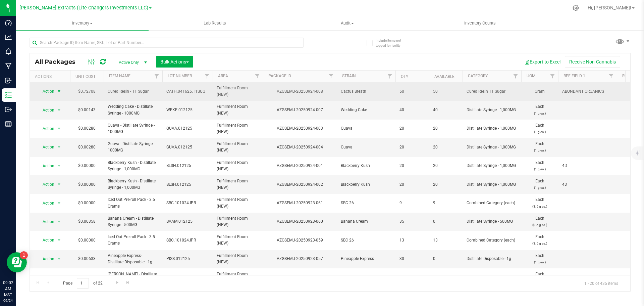
click at [47, 91] on span "Action" at bounding box center [46, 91] width 18 height 9
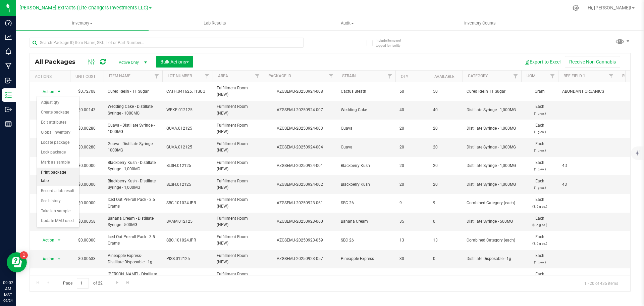
click at [56, 172] on li "Print package label" at bounding box center [58, 176] width 42 height 18
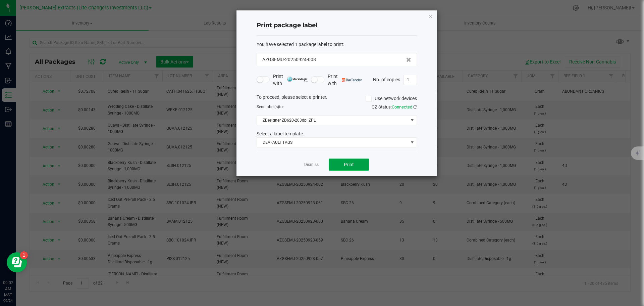
click at [356, 163] on button "Print" at bounding box center [349, 164] width 40 height 12
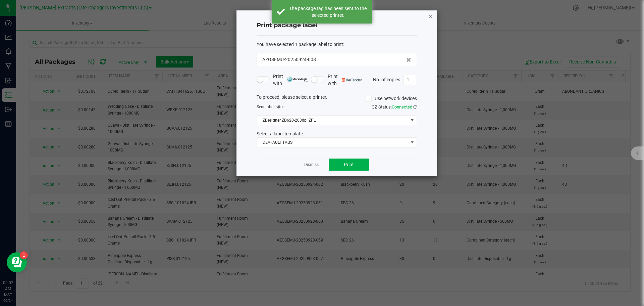
click at [431, 15] on icon "button" at bounding box center [430, 16] width 5 height 8
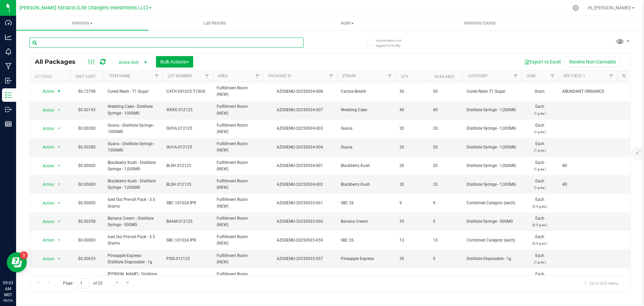
click at [47, 43] on input "text" at bounding box center [167, 43] width 274 height 10
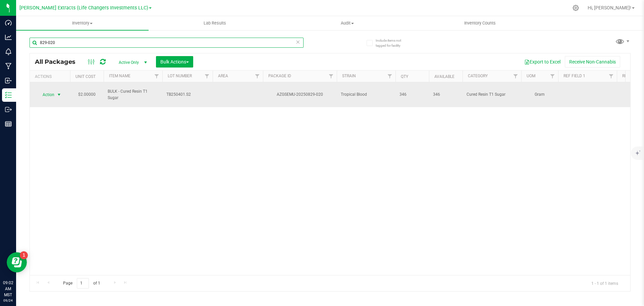
type input "829-020"
click at [50, 92] on span "Action" at bounding box center [46, 94] width 18 height 9
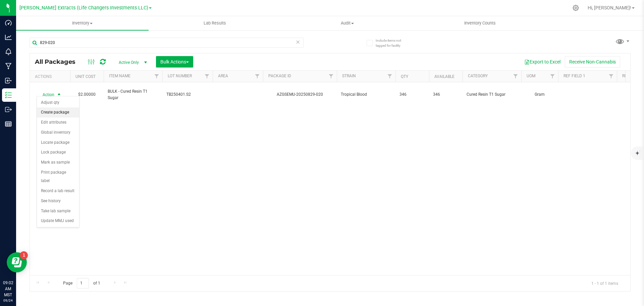
click at [53, 110] on li "Create package" at bounding box center [58, 112] width 42 height 10
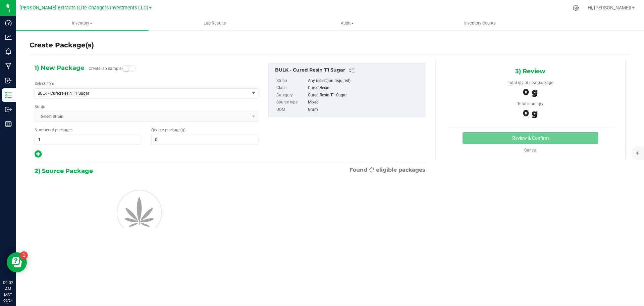
type input "0.0000"
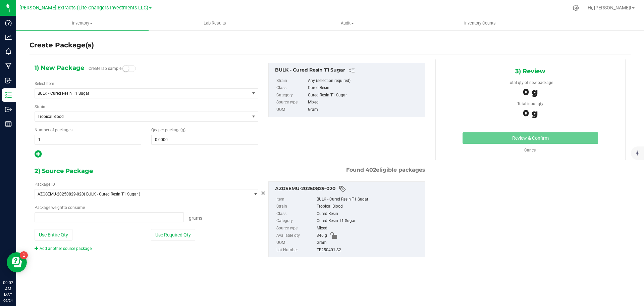
type input "0.0000 g"
click at [59, 93] on span "BULK - Cured Resin T1 Sugar" at bounding box center [138, 93] width 201 height 5
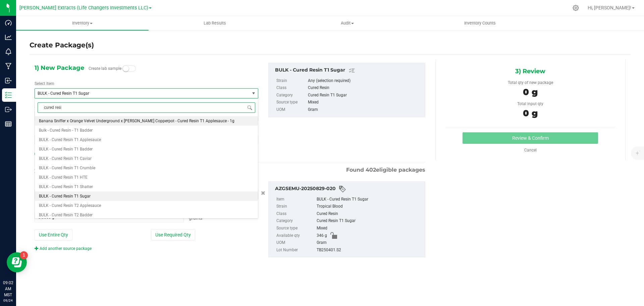
type input "cured resin"
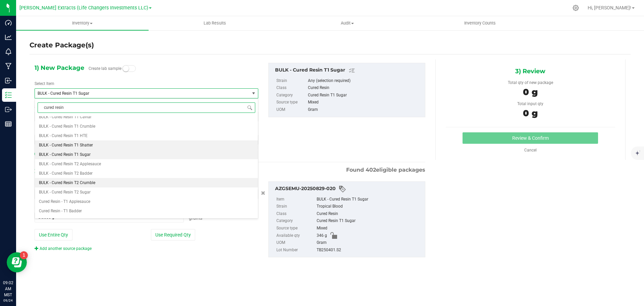
scroll to position [101, 0]
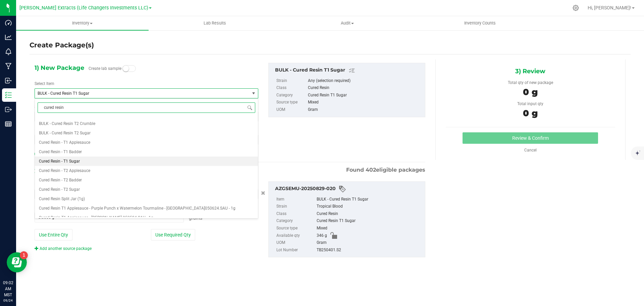
click at [78, 159] on span "Cured Resin - T1 Sugar" at bounding box center [59, 161] width 41 height 5
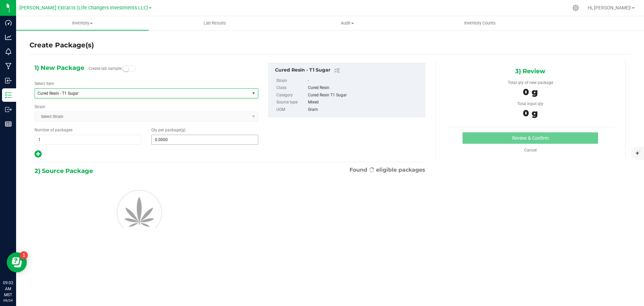
type input "0.0000"
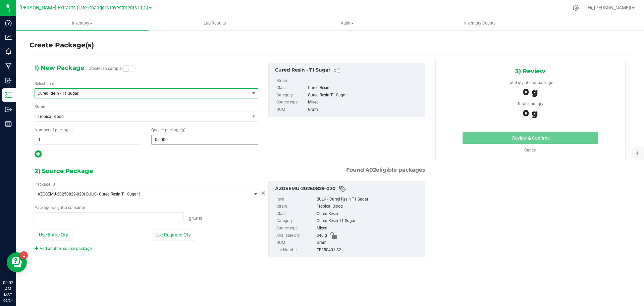
scroll to position [0, 0]
type input "0.0000 g"
click at [174, 137] on span "0.0000 0" at bounding box center [204, 139] width 107 height 10
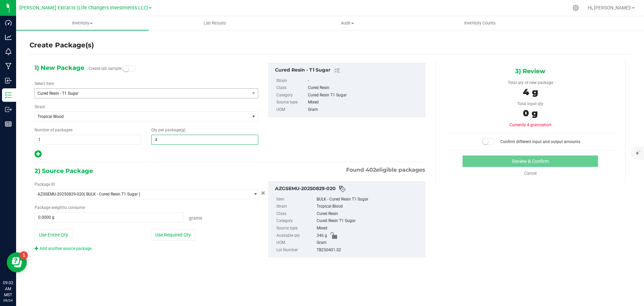
type input "40"
click at [173, 231] on button "Use Required Qty" at bounding box center [173, 234] width 44 height 11
type input "40.0000"
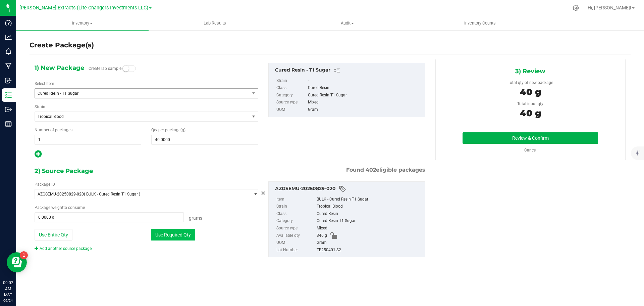
type input "40.0000 g"
click at [556, 139] on button "Review & Confirm" at bounding box center [531, 137] width 136 height 11
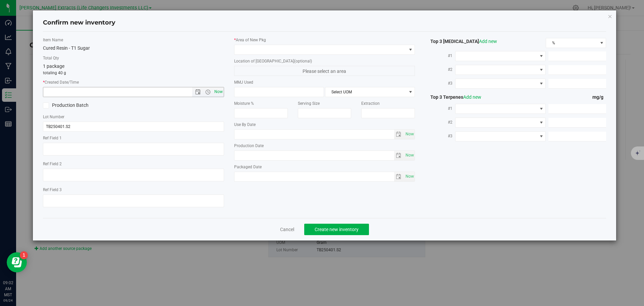
click at [219, 89] on span "Now" at bounding box center [218, 92] width 11 height 10
type input "9/24/2025 9:02 AM"
click at [248, 47] on span at bounding box center [320, 49] width 172 height 9
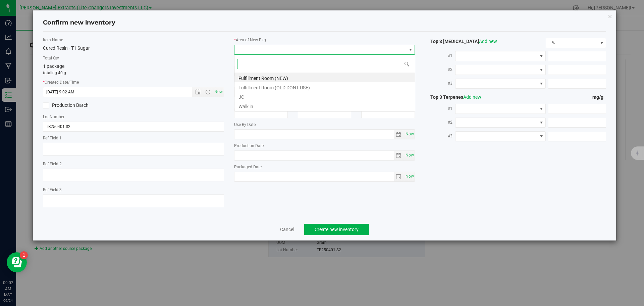
scroll to position [10, 181]
click at [256, 77] on li "Fulfillment Room (NEW)" at bounding box center [324, 76] width 180 height 9
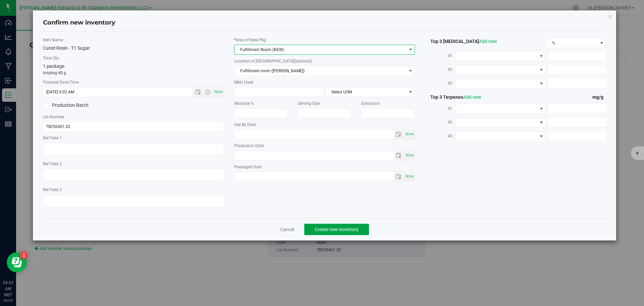
click at [332, 227] on span "Create new inventory" at bounding box center [337, 228] width 44 height 5
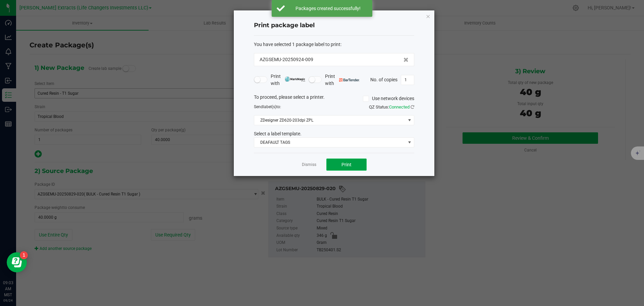
click at [342, 162] on span "Print" at bounding box center [346, 164] width 10 height 5
click at [428, 15] on icon "button" at bounding box center [428, 16] width 5 height 8
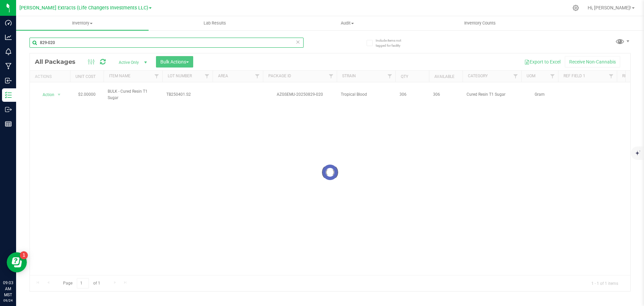
click at [62, 45] on input "829-020" at bounding box center [167, 43] width 274 height 10
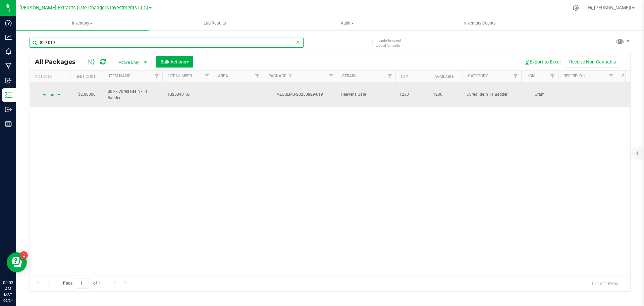
type input "829-019"
click at [42, 90] on span "Action" at bounding box center [46, 94] width 18 height 9
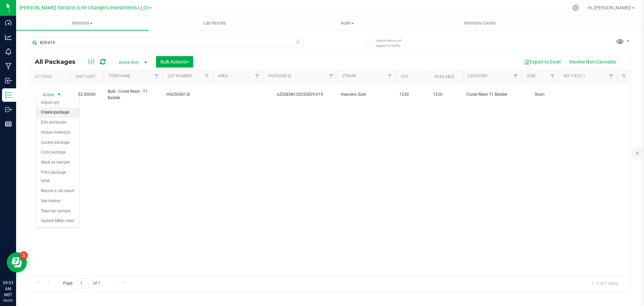
click at [68, 114] on li "Create package" at bounding box center [58, 112] width 42 height 10
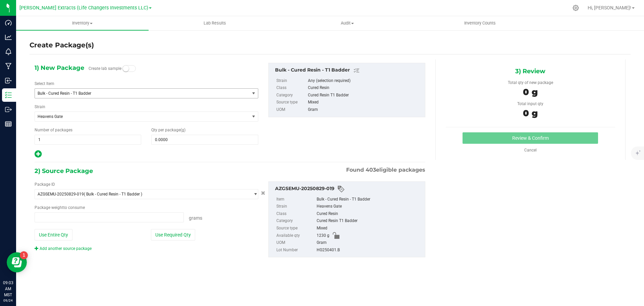
click at [82, 94] on span "Bulk - Cured Resin - T1 Badder" at bounding box center [138, 93] width 201 height 5
type input "0.0000 g"
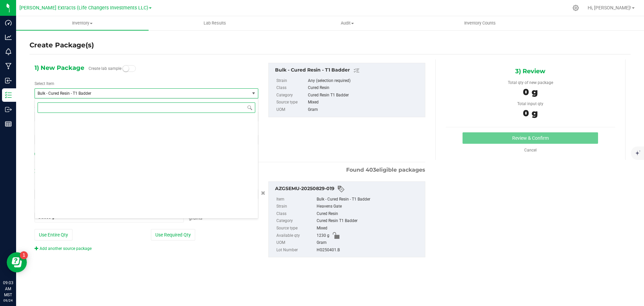
scroll to position [319, 0]
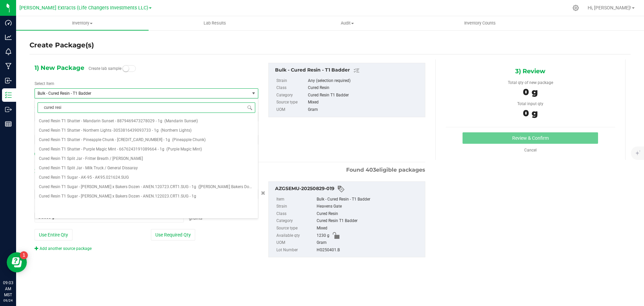
type input "cured resin"
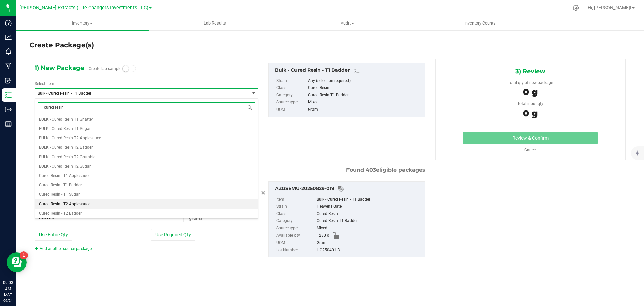
scroll to position [101, 0]
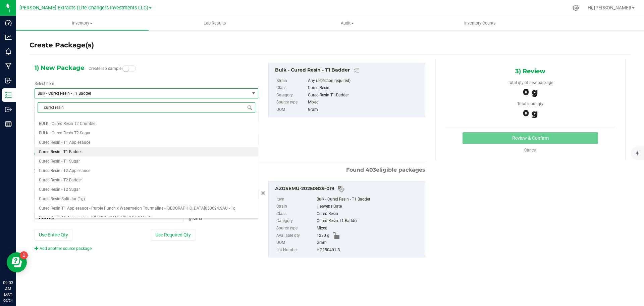
click at [80, 151] on span "Cured Resin - T1 Badder" at bounding box center [60, 151] width 43 height 5
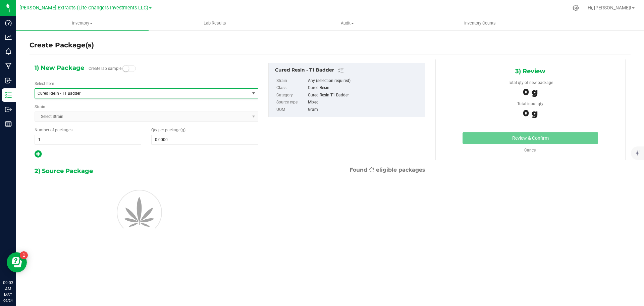
type input "0.0000"
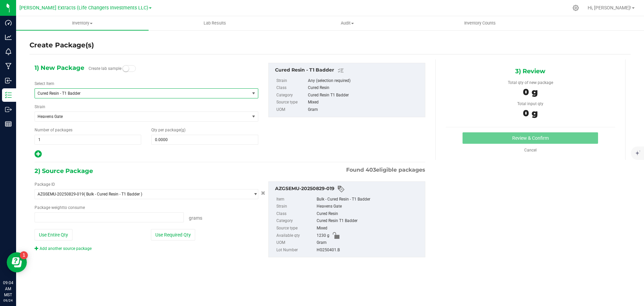
type input "0.0000 g"
click at [198, 138] on span "0.0000 0" at bounding box center [204, 139] width 107 height 10
type input "80"
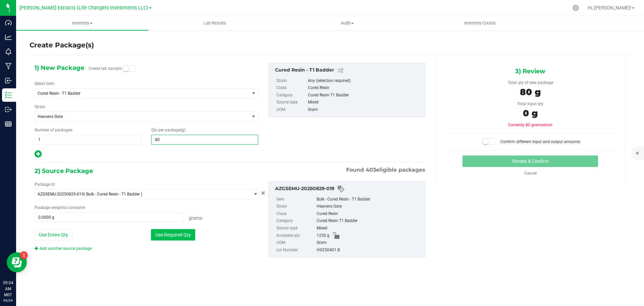
click at [180, 234] on button "Use Required Qty" at bounding box center [173, 234] width 44 height 11
type input "80.0000"
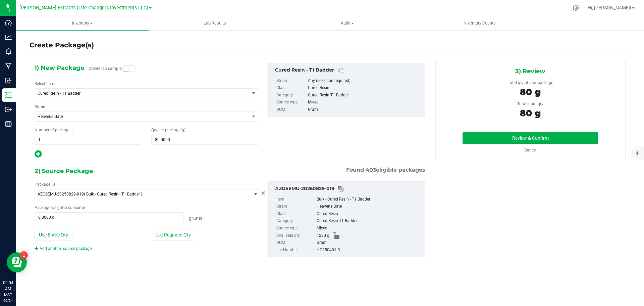
type input "80.0000 g"
click at [493, 140] on button "Review & Confirm" at bounding box center [531, 137] width 136 height 11
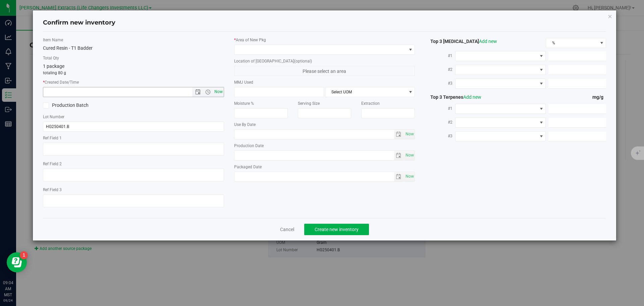
click at [219, 91] on span "Now" at bounding box center [218, 92] width 11 height 10
type input "9/24/2025 9:04 AM"
click at [251, 48] on span at bounding box center [320, 49] width 172 height 9
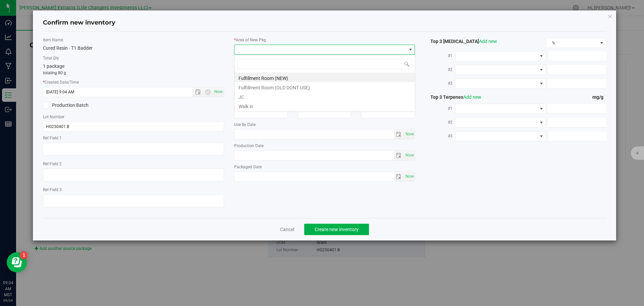
scroll to position [10, 181]
click at [258, 76] on li "Fulfillment Room (NEW)" at bounding box center [324, 76] width 180 height 9
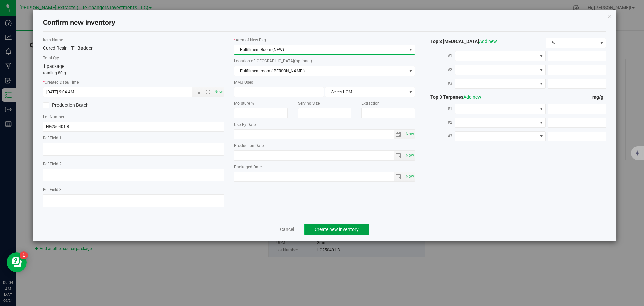
click at [342, 226] on span "Create new inventory" at bounding box center [337, 228] width 44 height 5
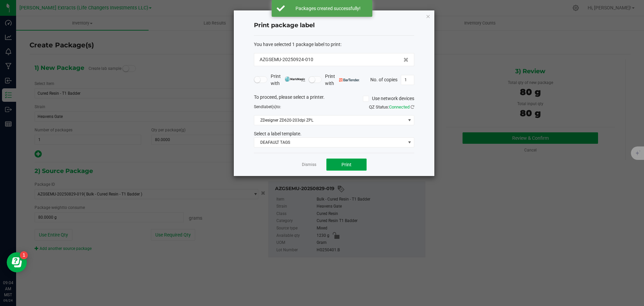
click at [351, 163] on span "Print" at bounding box center [346, 164] width 10 height 5
click at [428, 15] on icon "button" at bounding box center [428, 16] width 5 height 8
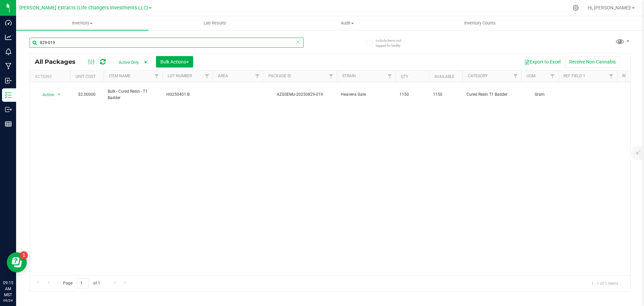
drag, startPoint x: 57, startPoint y: 42, endPoint x: 34, endPoint y: 42, distance: 23.1
click at [34, 42] on input "829-019" at bounding box center [167, 43] width 274 height 10
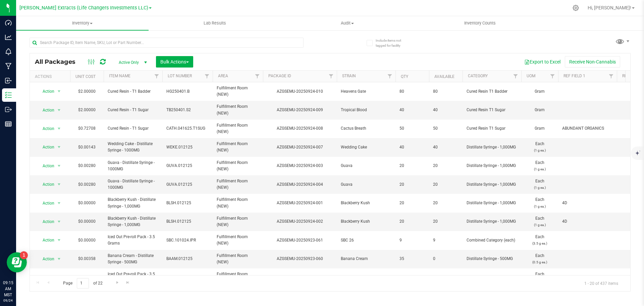
click at [124, 60] on span "Active Only" at bounding box center [131, 62] width 37 height 9
click at [166, 62] on span "Bulk Actions" at bounding box center [174, 61] width 29 height 5
click at [178, 102] on span "Combine packages" at bounding box center [179, 101] width 39 height 5
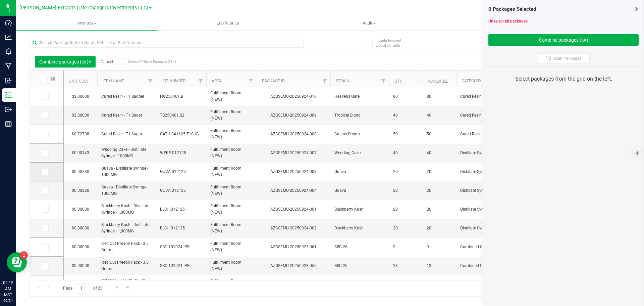
click at [45, 171] on icon at bounding box center [45, 171] width 4 height 0
click at [0, 0] on input "checkbox" at bounding box center [0, 0] width 0 height 0
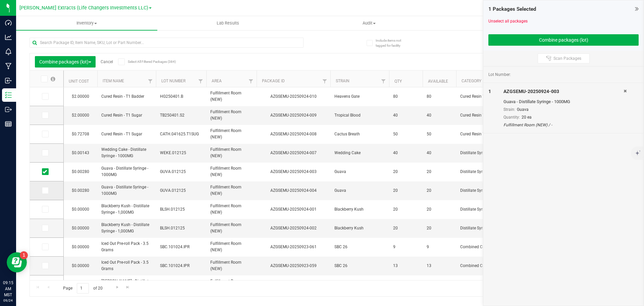
click at [44, 190] on icon at bounding box center [45, 190] width 4 height 0
click at [0, 0] on input "checkbox" at bounding box center [0, 0] width 0 height 0
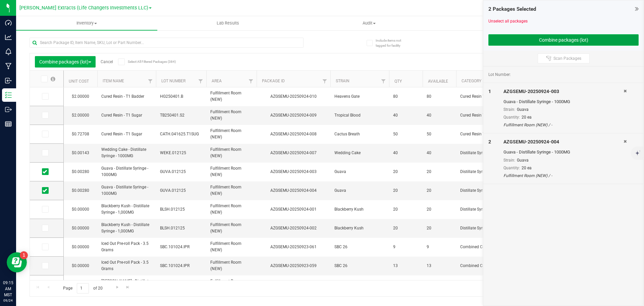
click at [553, 40] on button "Combine packages (lot)" at bounding box center [563, 39] width 150 height 11
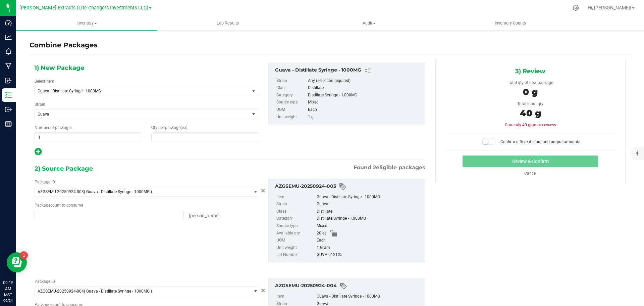
type input "0"
type input "20 ea"
click at [161, 139] on input "0" at bounding box center [205, 136] width 106 height 9
type input "40"
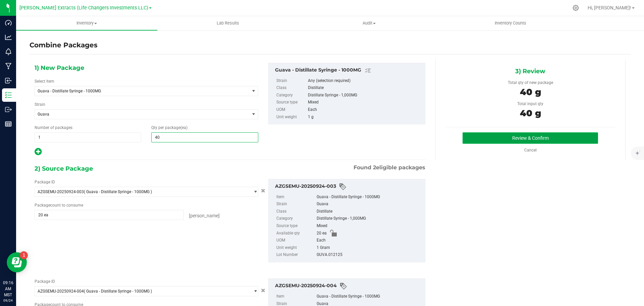
click at [552, 137] on button "Review & Confirm" at bounding box center [531, 137] width 136 height 11
type input "40"
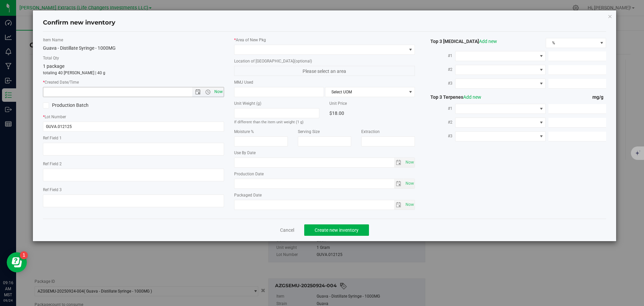
click at [219, 92] on span "Now" at bounding box center [218, 92] width 11 height 10
type input "9/24/2025 9:16 AM"
click at [246, 49] on span at bounding box center [320, 49] width 172 height 9
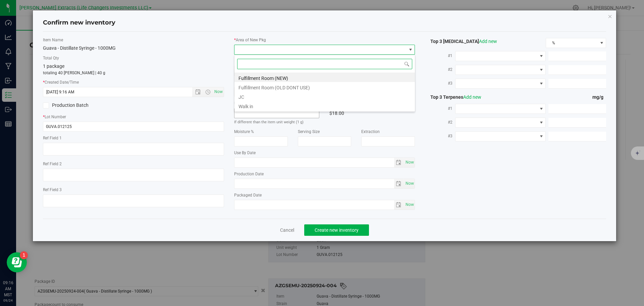
scroll to position [10, 181]
click at [272, 78] on li "Fulfillment Room (NEW)" at bounding box center [324, 76] width 180 height 9
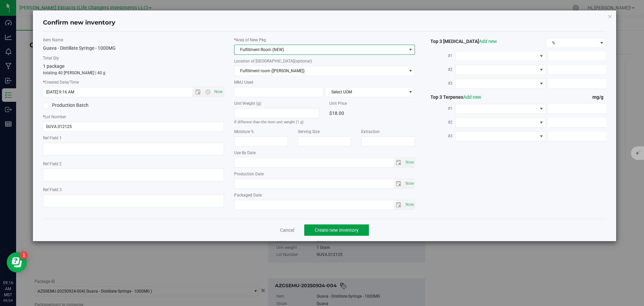
click at [340, 229] on span "Create new inventory" at bounding box center [337, 229] width 44 height 5
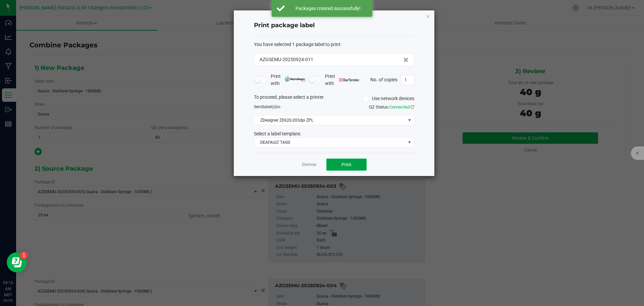
click at [353, 165] on button "Print" at bounding box center [346, 164] width 40 height 12
click at [425, 15] on div "Print package label You have selected 1 package label to print : AZGSEMU-202509…" at bounding box center [334, 92] width 201 height 165
click at [427, 15] on icon "button" at bounding box center [428, 16] width 5 height 8
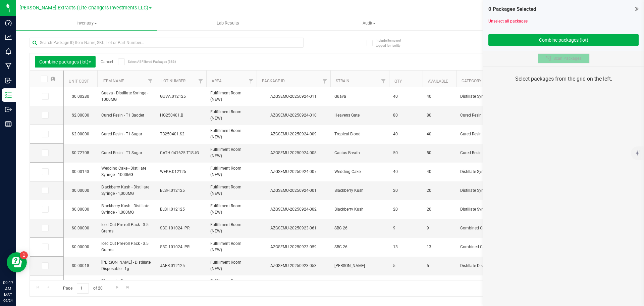
click at [555, 61] on button "Scan Packages" at bounding box center [564, 58] width 52 height 10
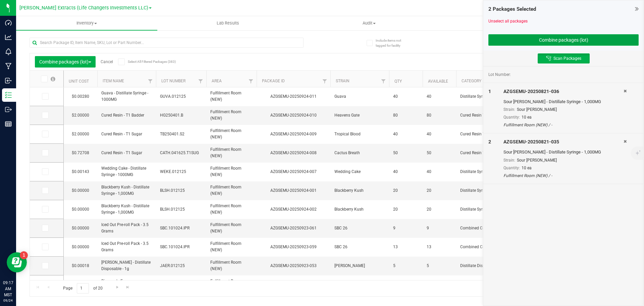
drag, startPoint x: 550, startPoint y: 39, endPoint x: 513, endPoint y: 51, distance: 38.2
click at [549, 39] on button "Combine packages (lot)" at bounding box center [563, 39] width 150 height 11
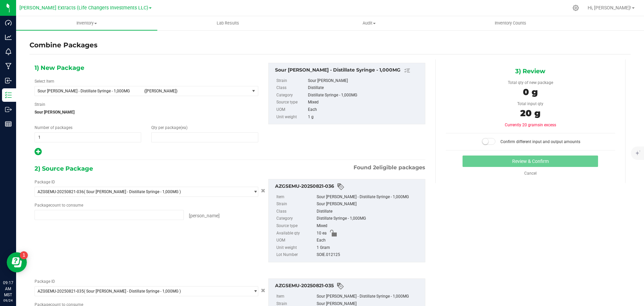
type input "0"
type input "10 ea"
click at [164, 135] on input "0" at bounding box center [205, 136] width 106 height 9
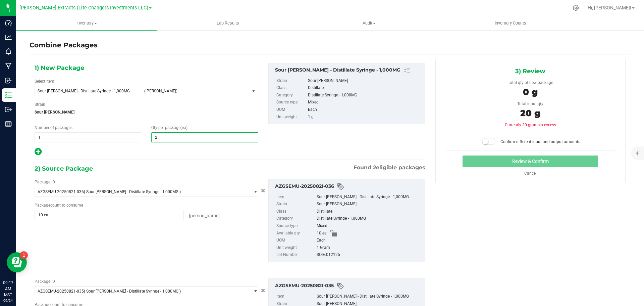
type input "20"
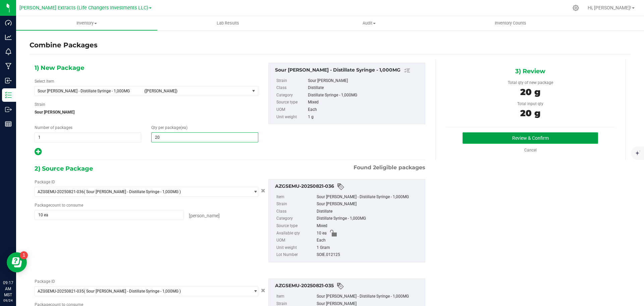
click at [561, 139] on button "Review & Confirm" at bounding box center [531, 137] width 136 height 11
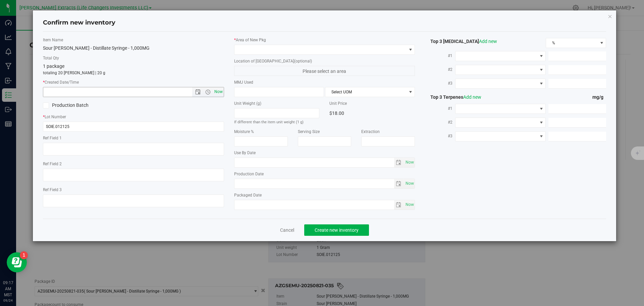
type input "20"
click at [218, 91] on span "Now" at bounding box center [218, 92] width 11 height 10
click at [257, 49] on span at bounding box center [320, 49] width 172 height 9
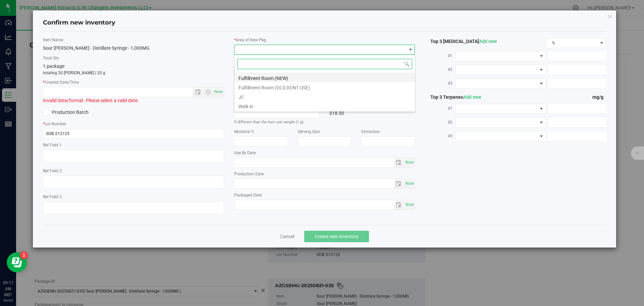
click at [255, 77] on li "Fulfillment Room (NEW)" at bounding box center [324, 76] width 180 height 9
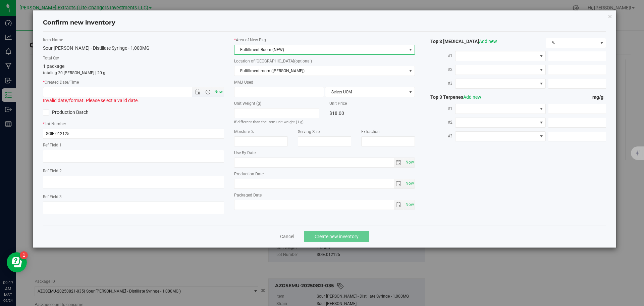
click at [220, 89] on span "Now" at bounding box center [218, 92] width 11 height 10
type input "9/24/2025 9:17 AM"
click at [220, 56] on label "Total Qty" at bounding box center [133, 58] width 181 height 6
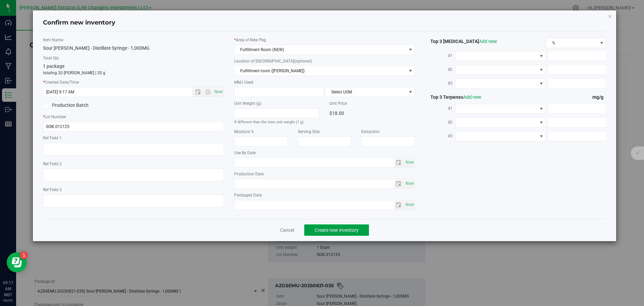
click at [355, 229] on span "Create new inventory" at bounding box center [337, 229] width 44 height 5
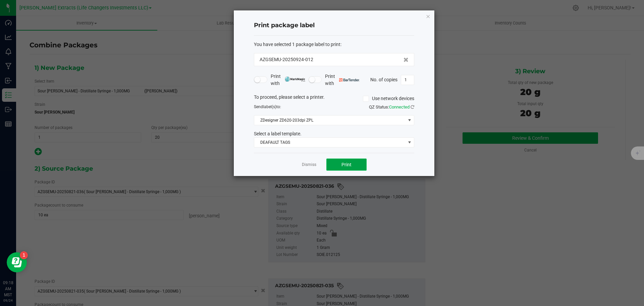
click at [351, 163] on button "Print" at bounding box center [346, 164] width 40 height 12
click at [427, 16] on icon "button" at bounding box center [428, 16] width 5 height 8
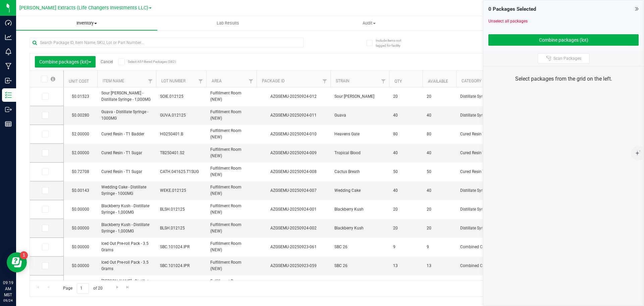
click at [91, 22] on span "Inventory" at bounding box center [86, 23] width 141 height 6
click at [47, 41] on span "All packages" at bounding box center [39, 41] width 46 height 6
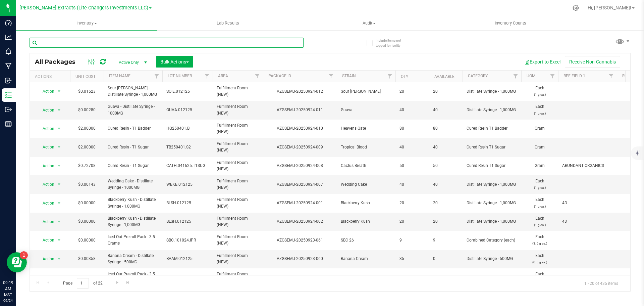
click at [88, 41] on input "text" at bounding box center [167, 43] width 274 height 10
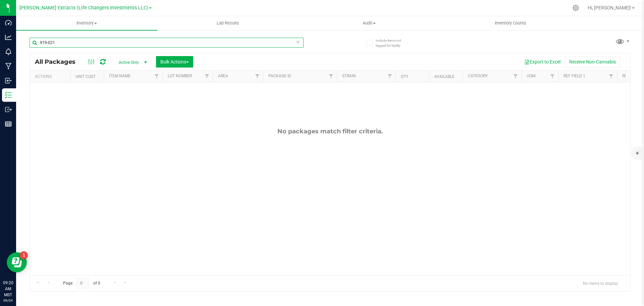
type input "919-021"
click at [130, 61] on span "Active Only" at bounding box center [131, 62] width 37 height 9
click at [130, 104] on li "All" at bounding box center [131, 103] width 36 height 10
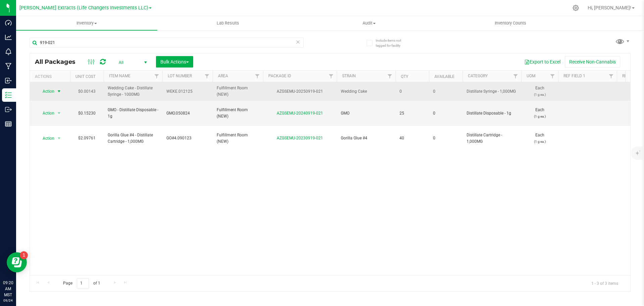
click at [46, 92] on span "Action" at bounding box center [46, 91] width 18 height 9
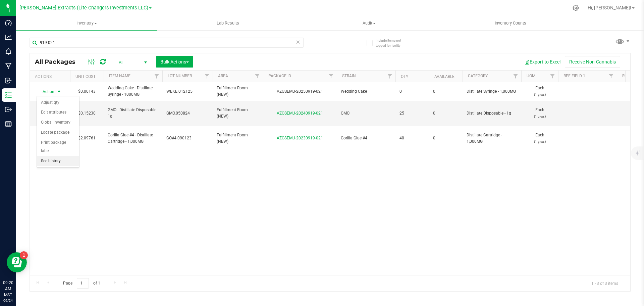
click at [54, 156] on li "See history" at bounding box center [58, 161] width 42 height 10
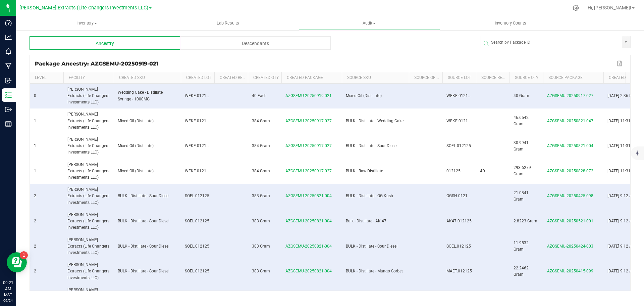
click at [238, 43] on div "Descendants" at bounding box center [255, 42] width 151 height 13
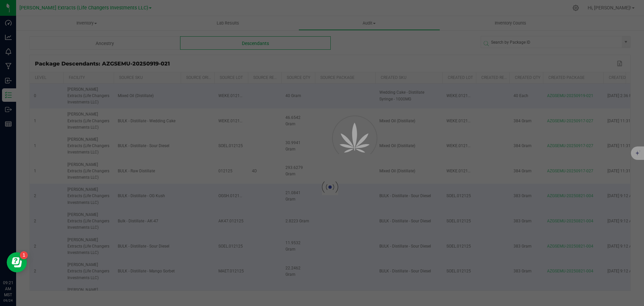
click at [331, 59] on div at bounding box center [322, 153] width 644 height 306
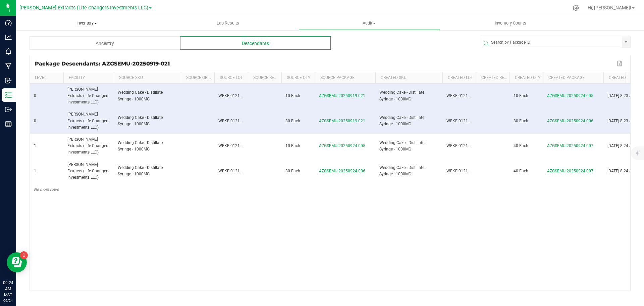
click at [87, 23] on span "Inventory" at bounding box center [86, 23] width 141 height 6
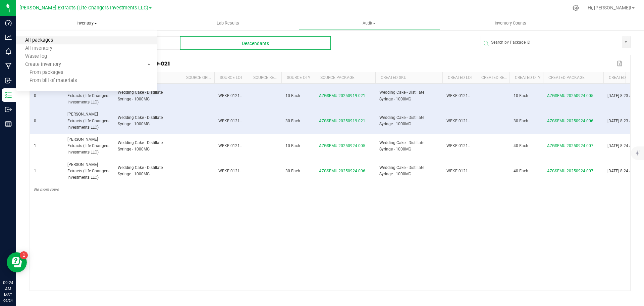
click at [44, 40] on span "All packages" at bounding box center [39, 41] width 46 height 6
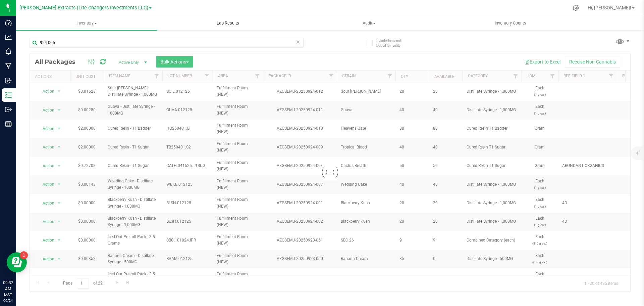
type input "924-005"
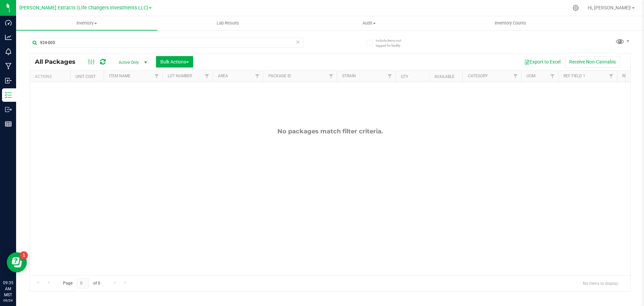
click at [137, 60] on span "Active Only" at bounding box center [131, 62] width 37 height 9
click at [128, 104] on li "All" at bounding box center [131, 103] width 36 height 10
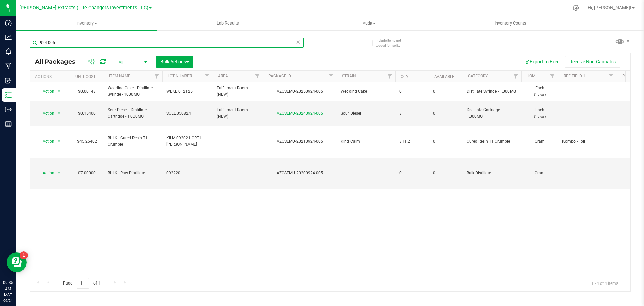
click at [57, 41] on input "924-005" at bounding box center [167, 43] width 274 height 10
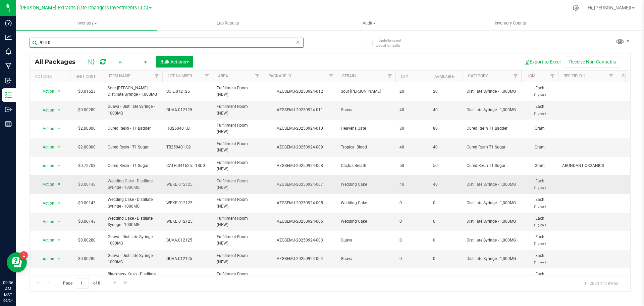
type input "924-0"
click at [50, 183] on span "Action" at bounding box center [46, 183] width 18 height 9
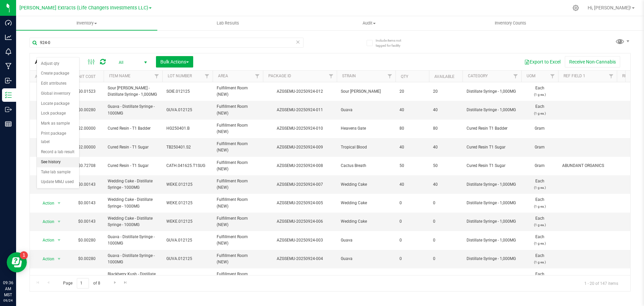
click at [54, 157] on li "See history" at bounding box center [58, 162] width 42 height 10
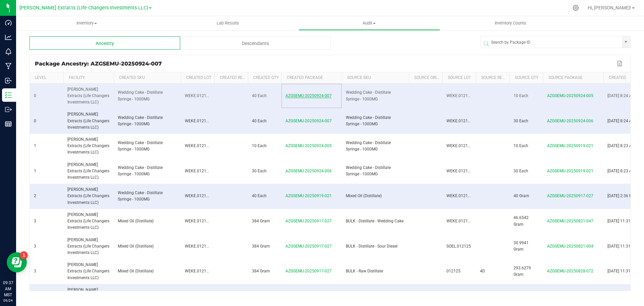
click at [310, 95] on span "AZGSEMU-20250924-007" at bounding box center [308, 95] width 46 height 5
drag, startPoint x: 310, startPoint y: 95, endPoint x: 300, endPoint y: 95, distance: 10.1
click at [300, 95] on span "AZGSEMU-20250924-007" at bounding box center [308, 95] width 46 height 5
click at [88, 22] on span "Inventory" at bounding box center [86, 23] width 141 height 6
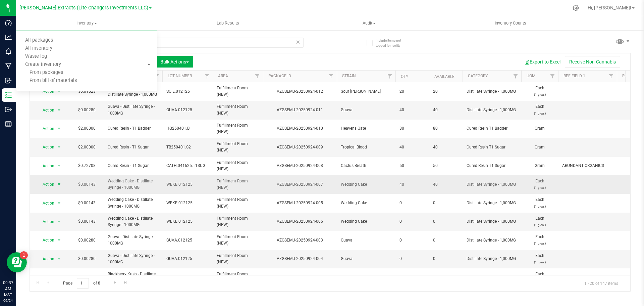
click at [54, 183] on span "Action" at bounding box center [46, 183] width 18 height 9
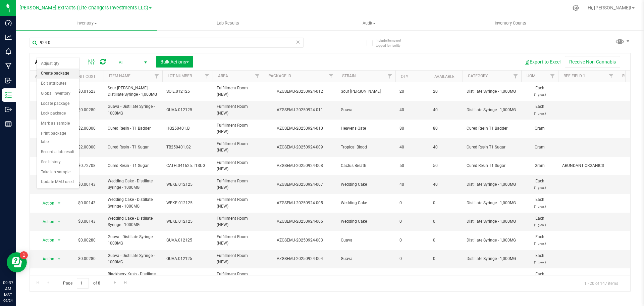
click at [53, 74] on li "Create package" at bounding box center [58, 73] width 42 height 10
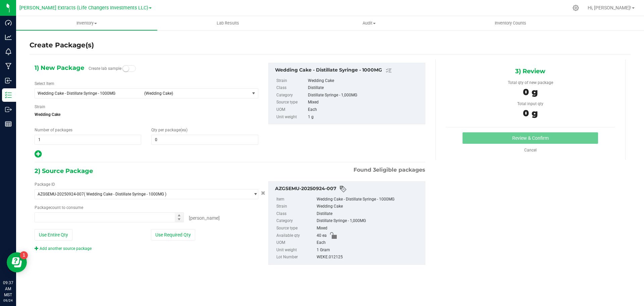
type input "0 ea"
click at [204, 141] on span at bounding box center [204, 139] width 107 height 10
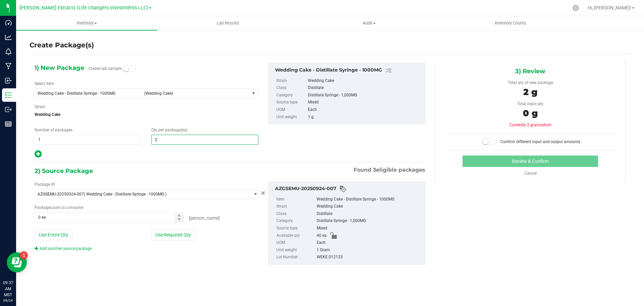
type input "25"
click at [38, 154] on icon at bounding box center [38, 154] width 7 height 8
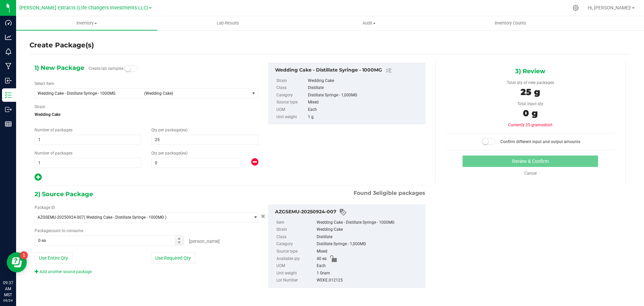
type input "25"
click at [188, 164] on span "0 0" at bounding box center [196, 163] width 91 height 10
type input "15"
click at [157, 261] on button "Use Required Qty" at bounding box center [173, 257] width 44 height 11
type input "15"
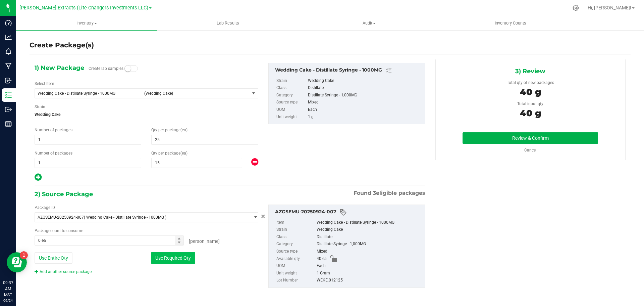
type input "40 ea"
click at [568, 141] on button "Review & Confirm" at bounding box center [531, 137] width 136 height 11
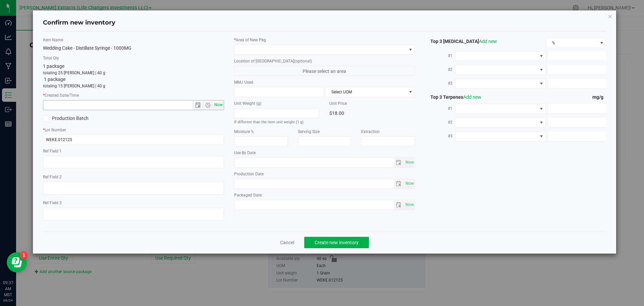
click at [217, 105] on span "Now" at bounding box center [218, 105] width 11 height 10
type input "[DATE] 9:37 AM"
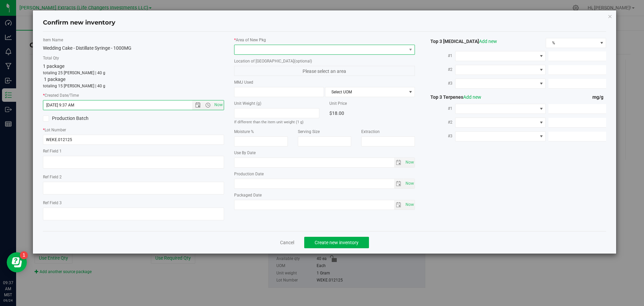
click at [244, 47] on span at bounding box center [320, 49] width 172 height 9
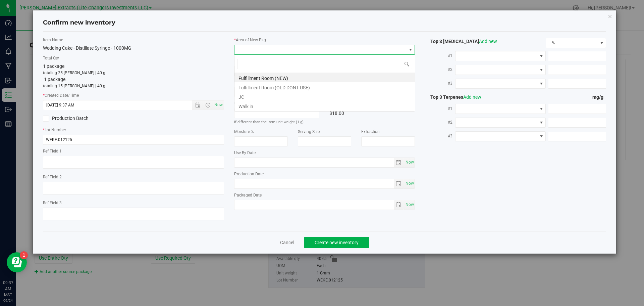
scroll to position [10, 181]
click at [245, 75] on li "Fulfillment Room (NEW)" at bounding box center [324, 76] width 180 height 9
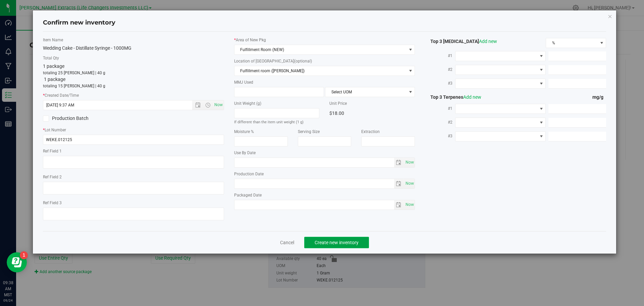
click at [331, 238] on button "Create new inventory" at bounding box center [336, 241] width 65 height 11
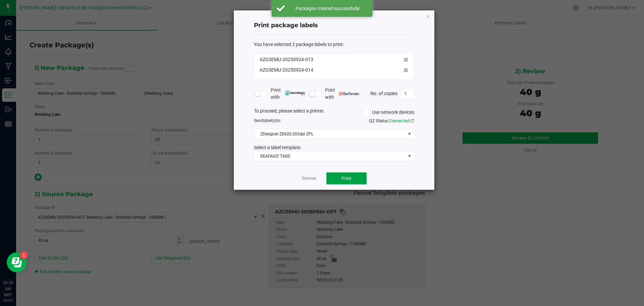
click at [339, 178] on button "Print" at bounding box center [346, 178] width 40 height 12
click at [428, 15] on icon "button" at bounding box center [428, 16] width 5 height 8
